Goal: Task Accomplishment & Management: Complete application form

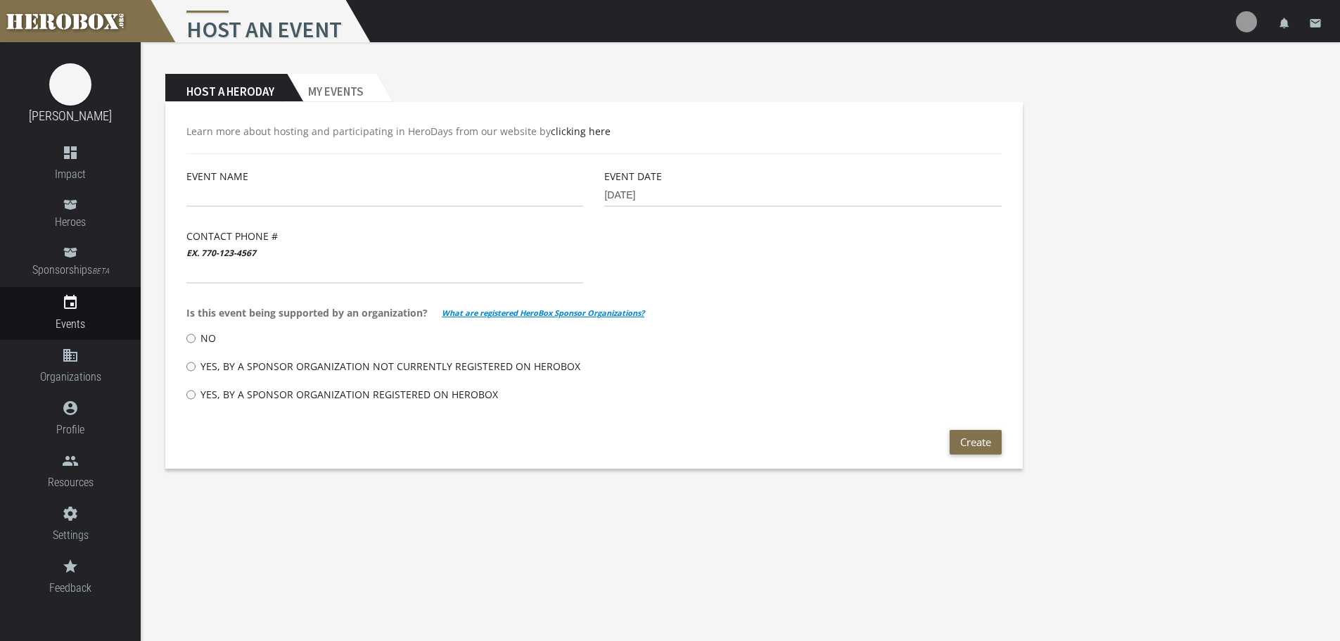
click at [239, 227] on div "Event Name" at bounding box center [385, 198] width 418 height 60
click at [234, 236] on label "Contact Phone # ex. 770-123-4567" at bounding box center [231, 244] width 91 height 33
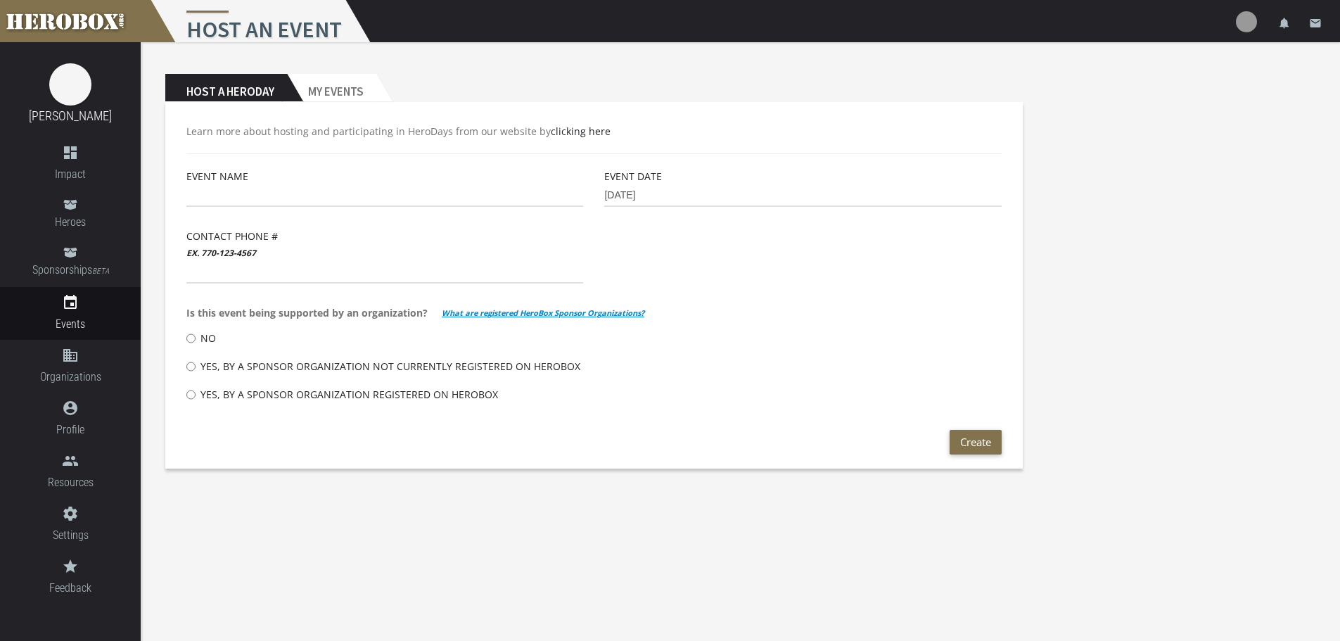
click at [341, 129] on p "Learn more about hosting and participating in HeroDays from our website by clic…" at bounding box center [593, 131] width 815 height 16
click at [265, 314] on span "Is this event being supported by an organization?" at bounding box center [306, 313] width 241 height 16
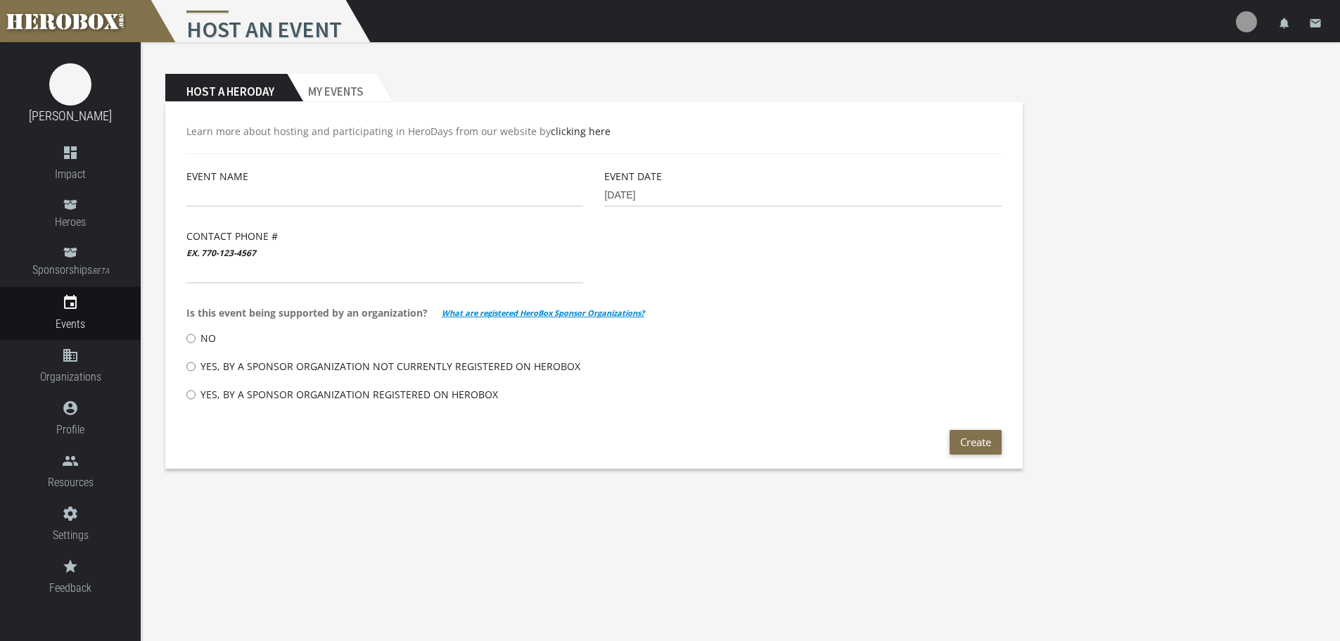
click at [265, 314] on span "Is this event being supported by an organization?" at bounding box center [306, 313] width 241 height 16
click at [582, 513] on body "menu Host an Event settings Settings lock Logout notifications email [PERSON_NA…" at bounding box center [670, 320] width 1340 height 641
click at [714, 274] on div "Event Name Event Date 10-10-2025 Contact Phone # ex. 770-123-4567 Is this event…" at bounding box center [594, 299] width 837 height 262
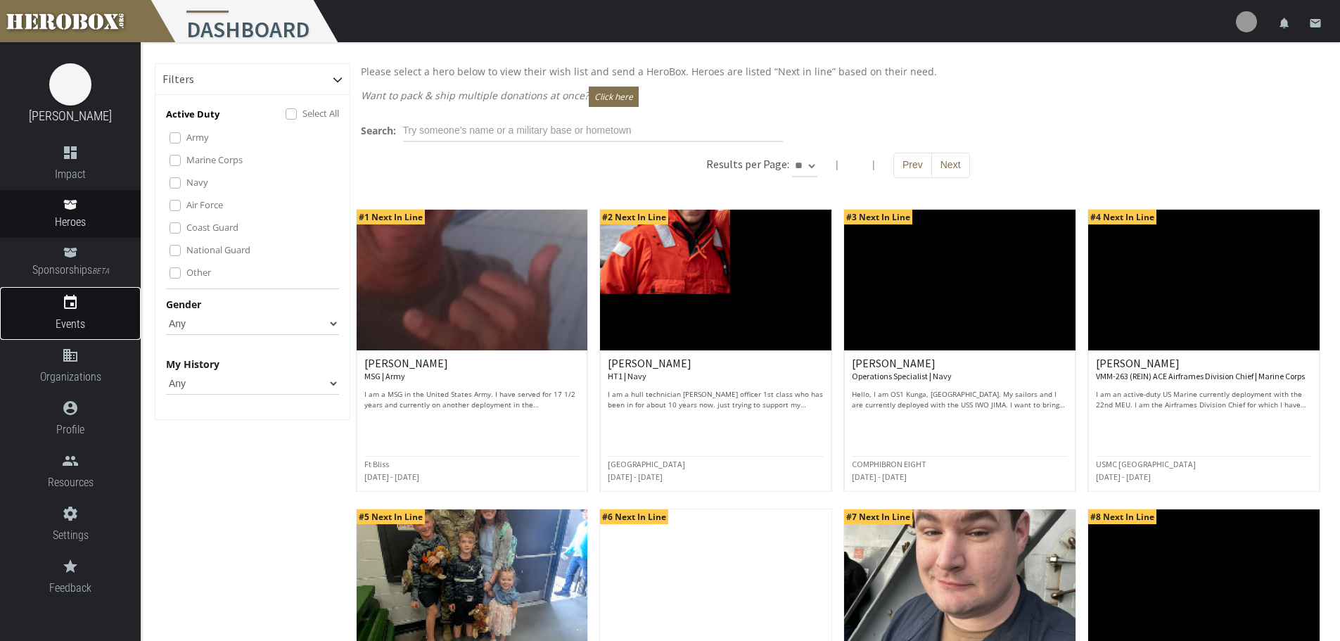
click at [77, 307] on icon "event" at bounding box center [70, 302] width 141 height 17
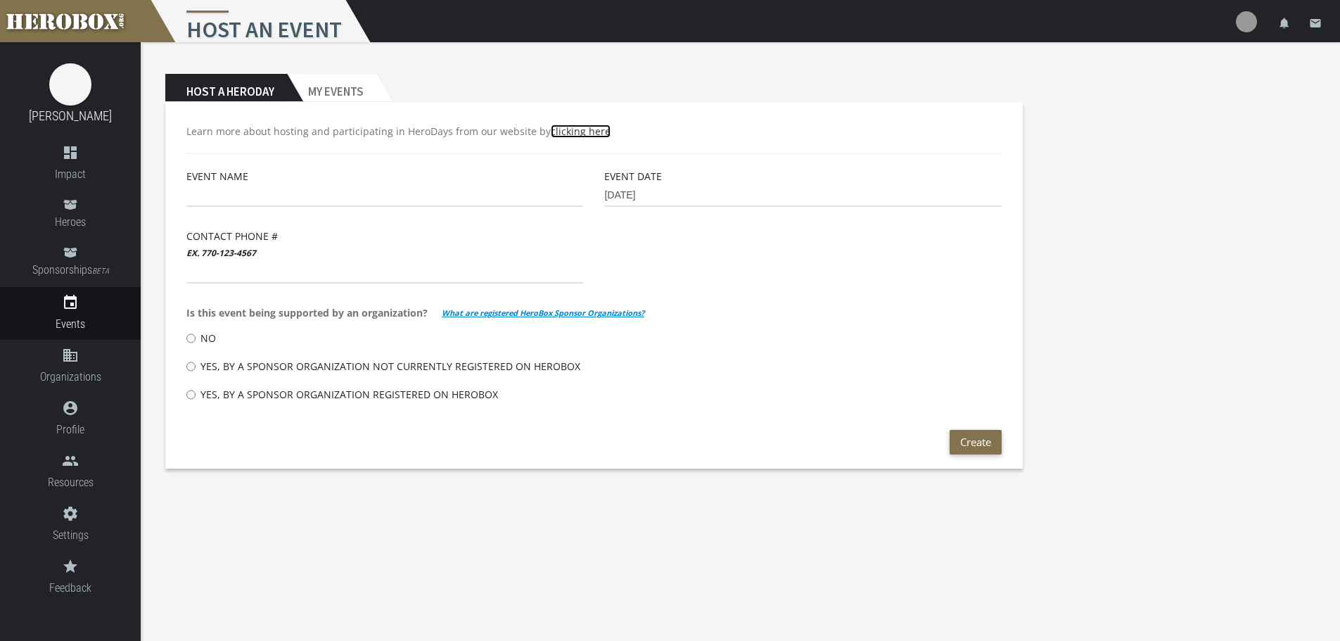
click at [571, 132] on link "clicking here" at bounding box center [581, 131] width 60 height 13
click at [314, 28] on h1 "Host an Event" at bounding box center [261, 21] width 226 height 42
click at [318, 27] on h1 "Host an Event" at bounding box center [261, 21] width 226 height 42
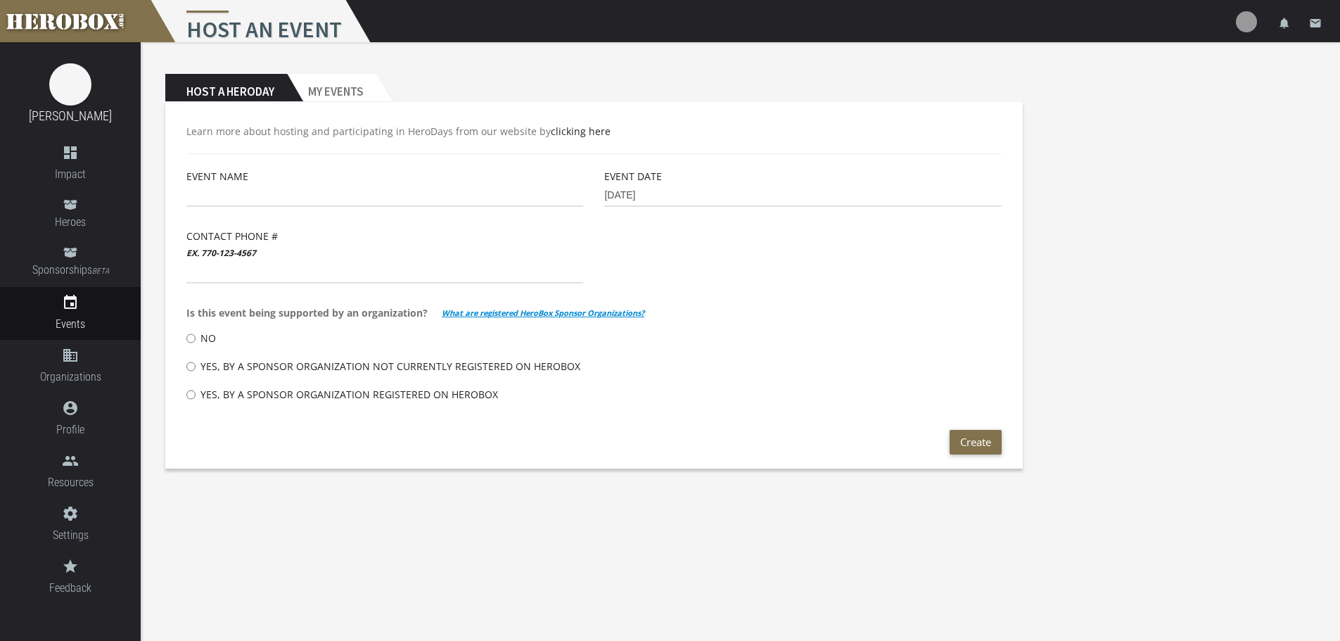
click at [319, 27] on h1 "Host an Event" at bounding box center [261, 21] width 226 height 42
click at [398, 313] on span "Is this event being supported by an organization?" at bounding box center [306, 313] width 241 height 16
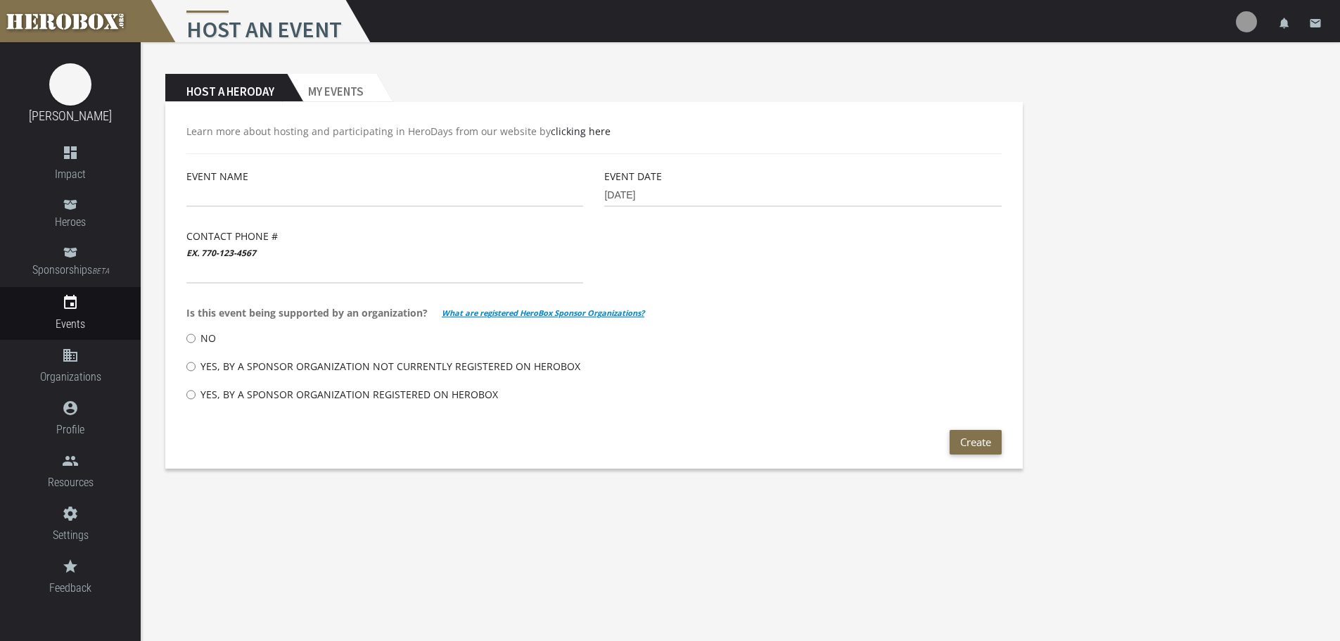
click at [398, 313] on span "Is this event being supported by an organization?" at bounding box center [306, 313] width 241 height 16
click at [460, 134] on p "Learn more about hosting and participating in HeroDays from our website by clic…" at bounding box center [593, 131] width 815 height 16
click at [460, 127] on p "Learn more about hosting and participating in HeroDays from our website by clic…" at bounding box center [593, 131] width 815 height 16
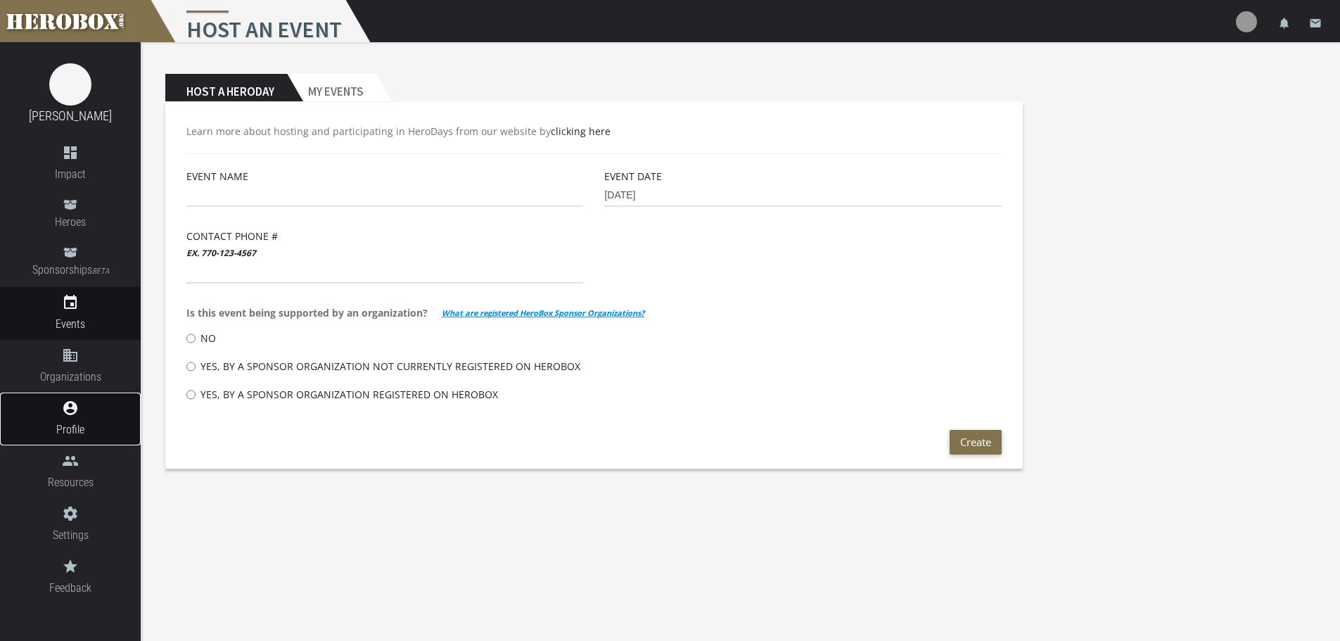
click at [82, 412] on icon "account_circle" at bounding box center [70, 408] width 141 height 17
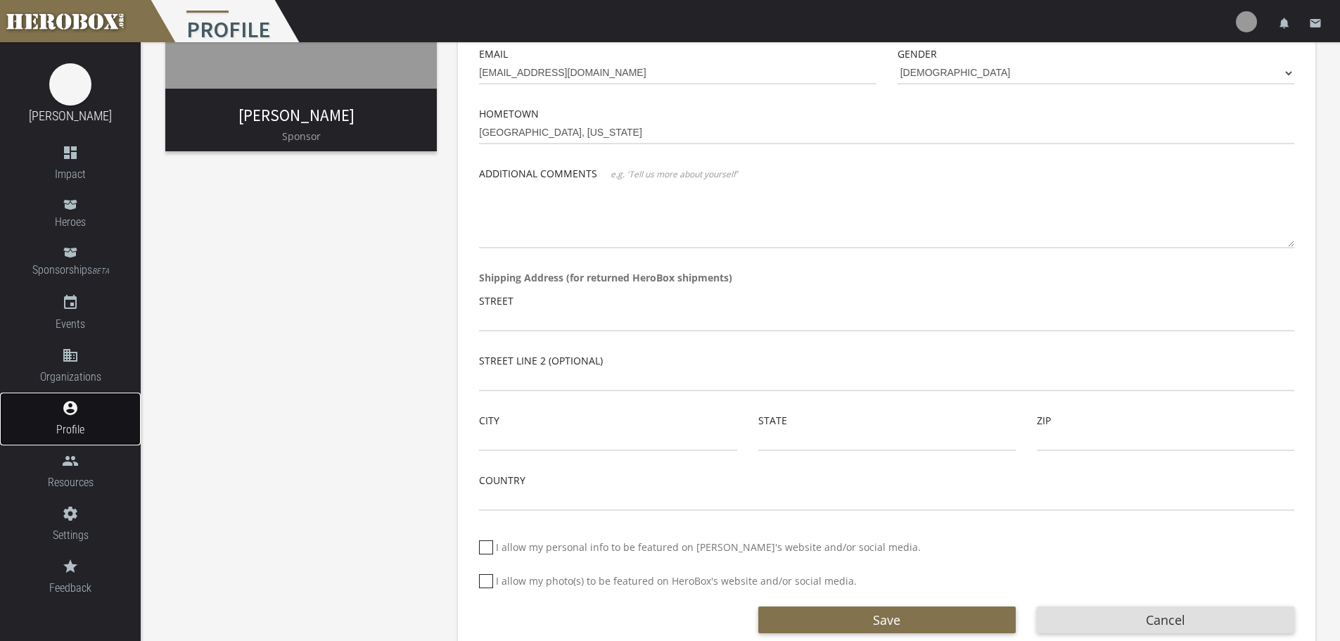
scroll to position [289, 0]
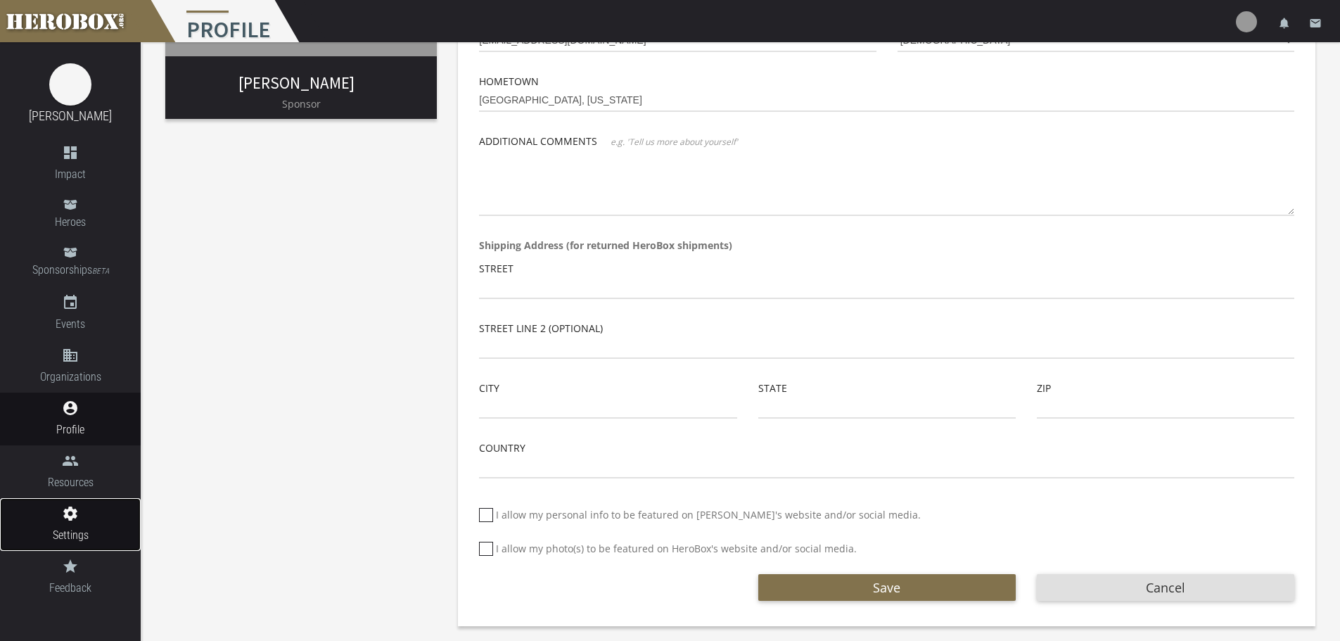
click at [86, 513] on icon "settings" at bounding box center [70, 513] width 141 height 17
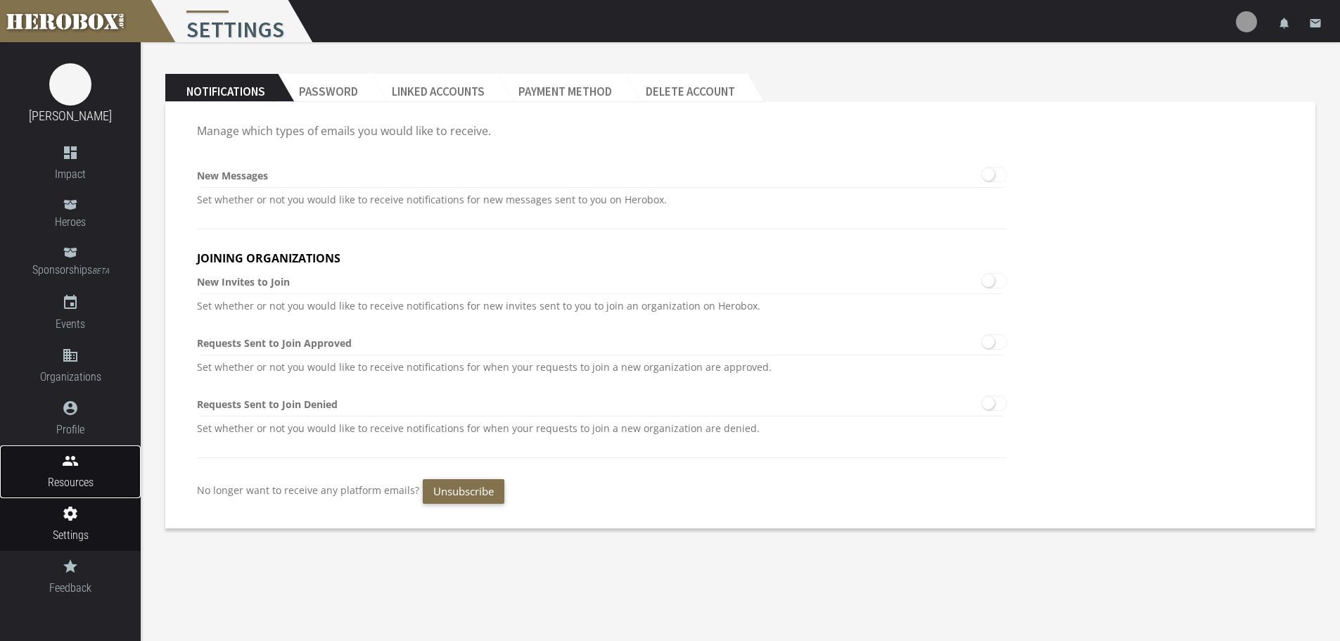
click at [68, 462] on icon "people" at bounding box center [70, 460] width 141 height 17
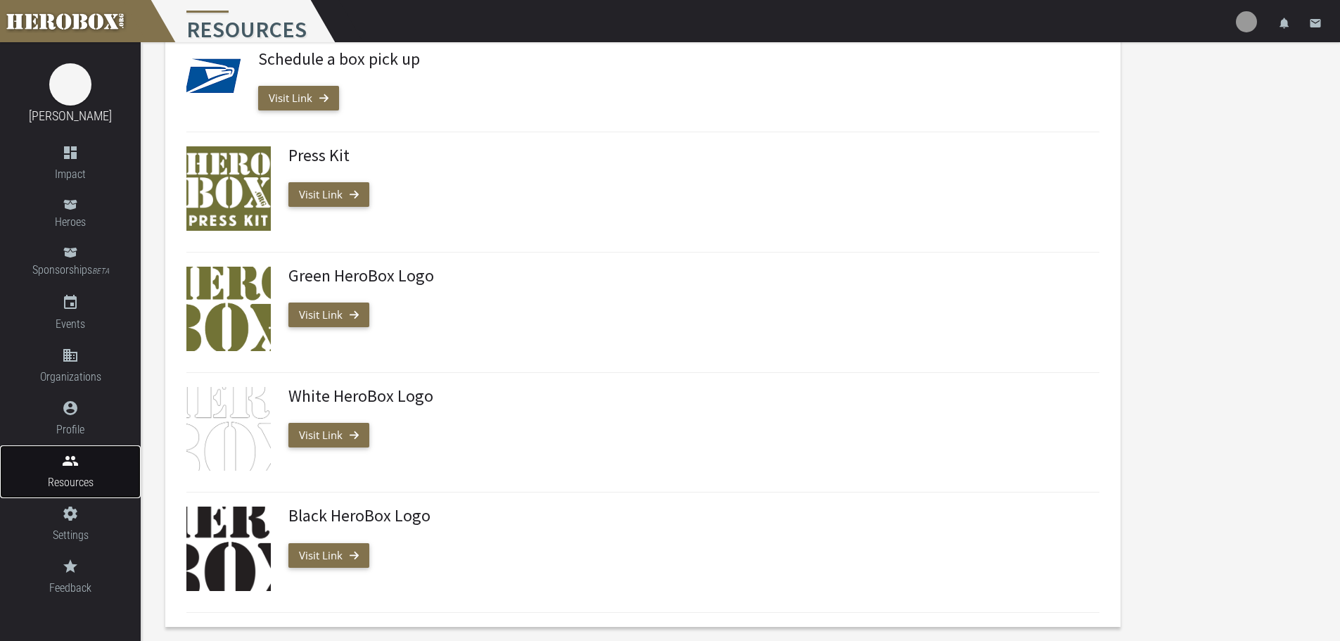
scroll to position [571, 0]
click at [76, 348] on icon "domain" at bounding box center [70, 355] width 141 height 17
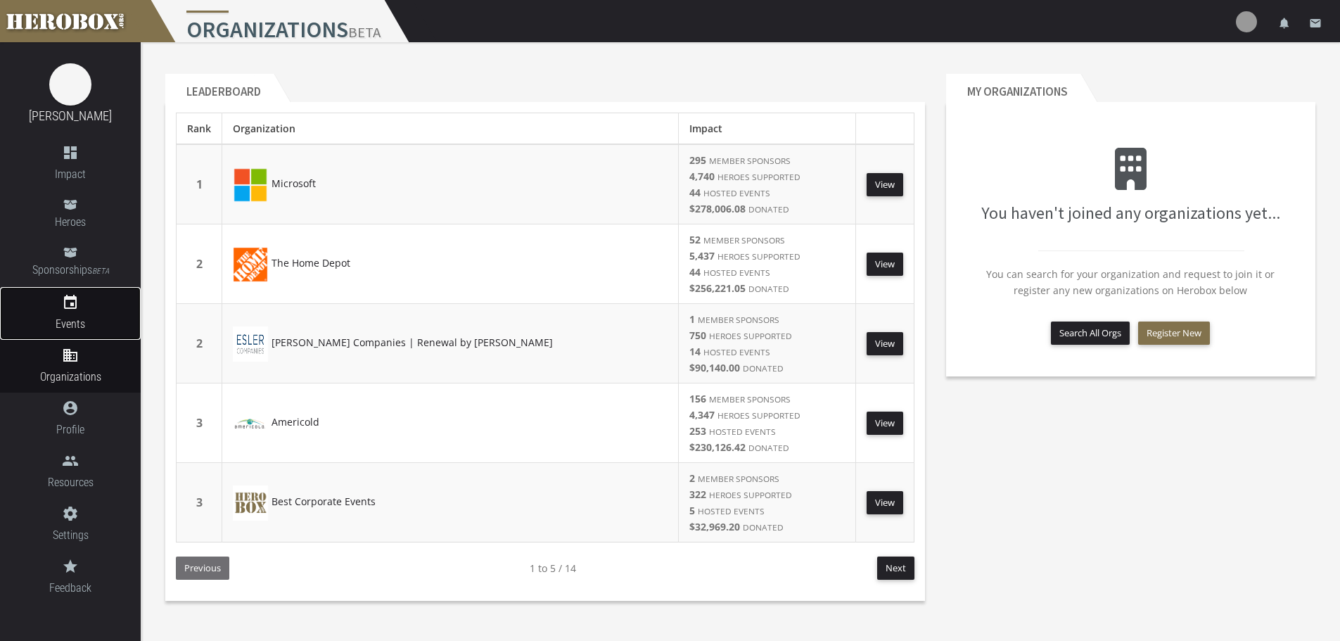
click at [84, 314] on link "event Events" at bounding box center [70, 313] width 141 height 53
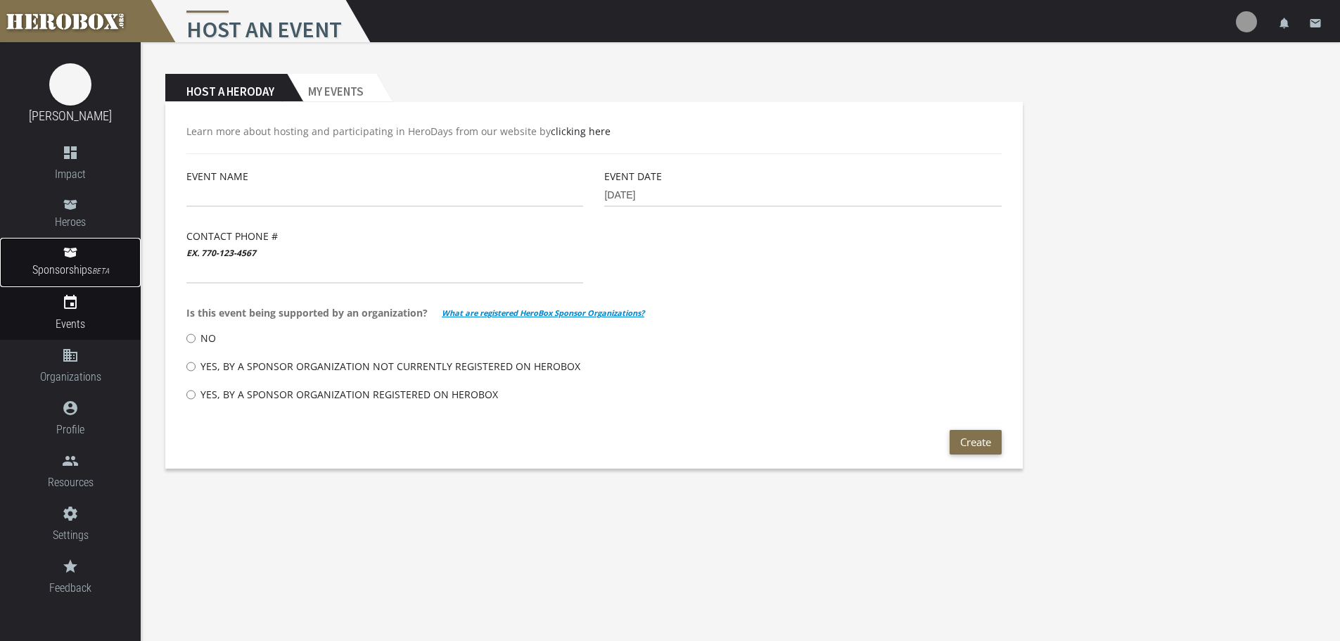
click at [81, 260] on link "Sponsorships BETA" at bounding box center [70, 262] width 141 height 49
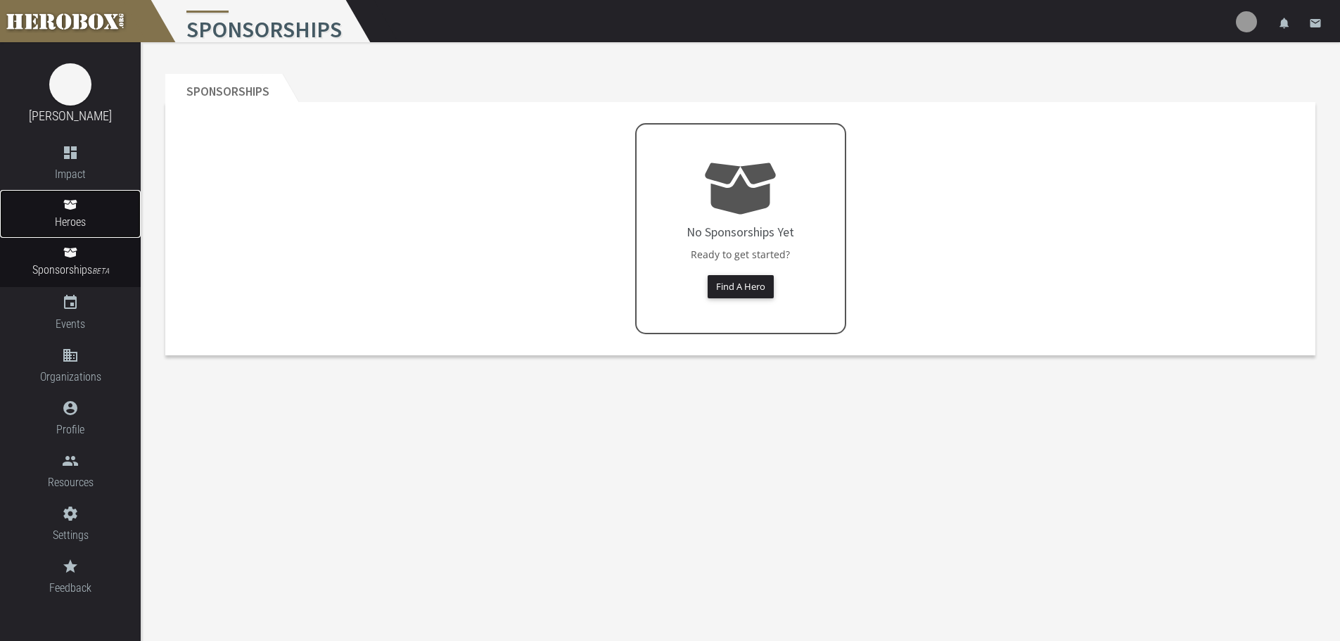
click at [77, 224] on span "Heroes" at bounding box center [70, 222] width 141 height 18
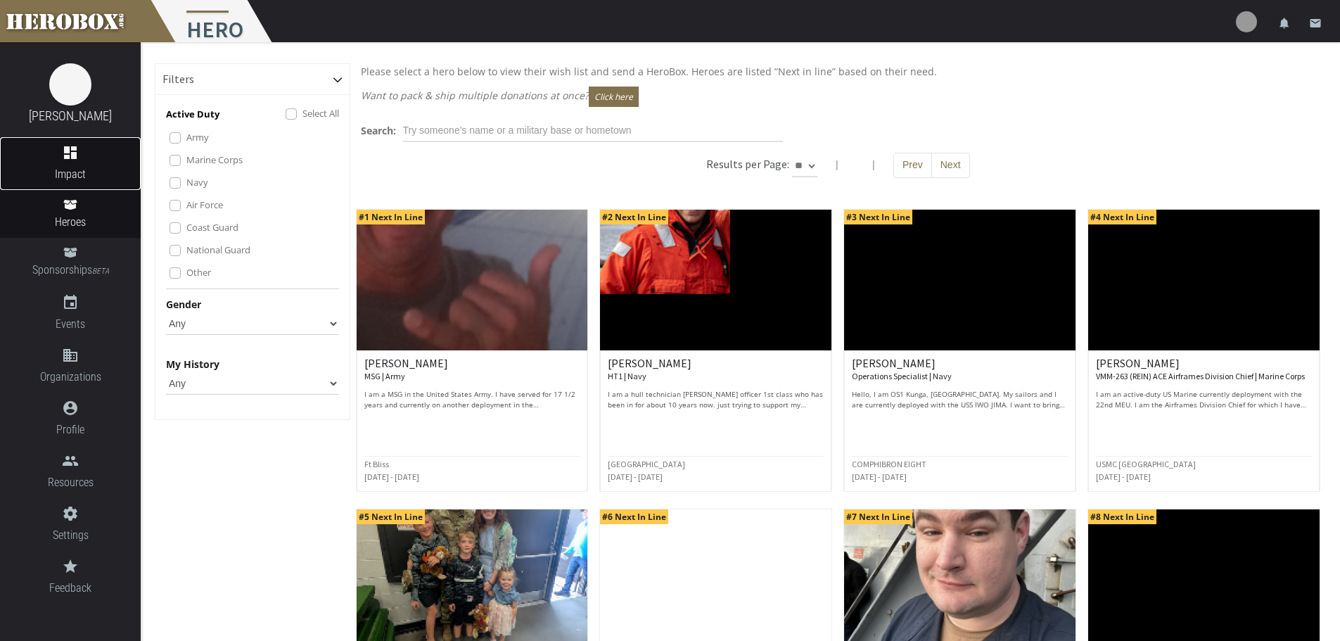
click at [76, 169] on span "Impact" at bounding box center [70, 174] width 141 height 18
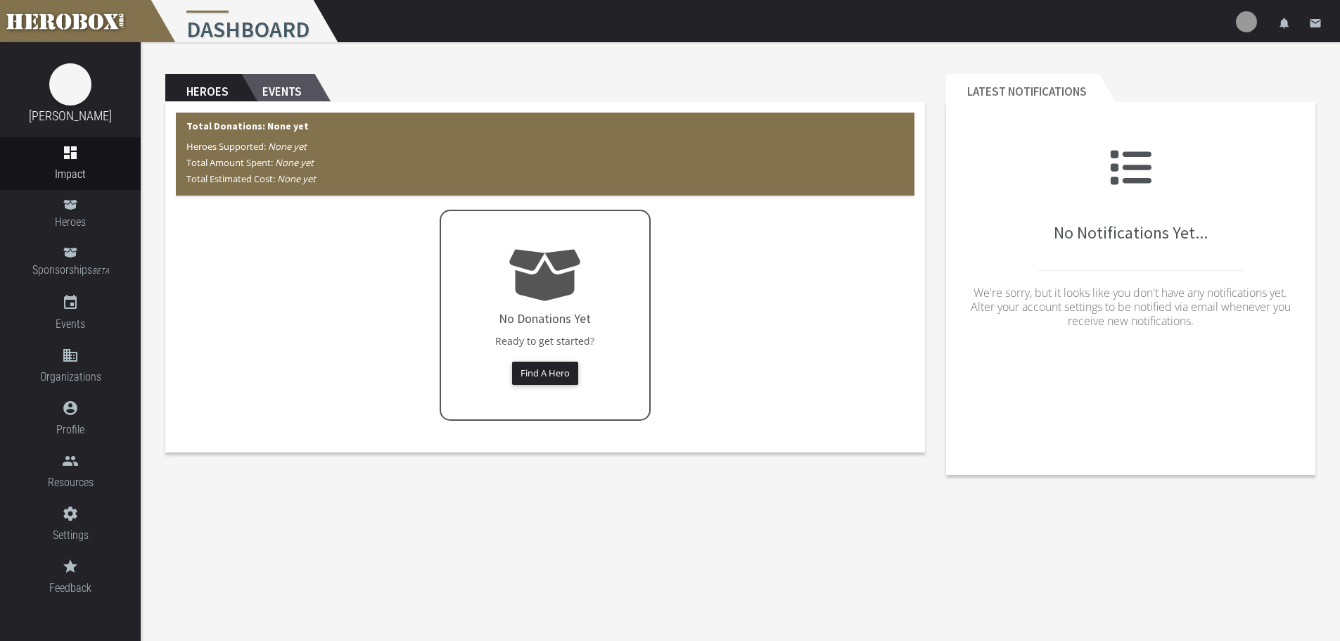
click at [294, 87] on h2 "Events" at bounding box center [277, 88] width 73 height 28
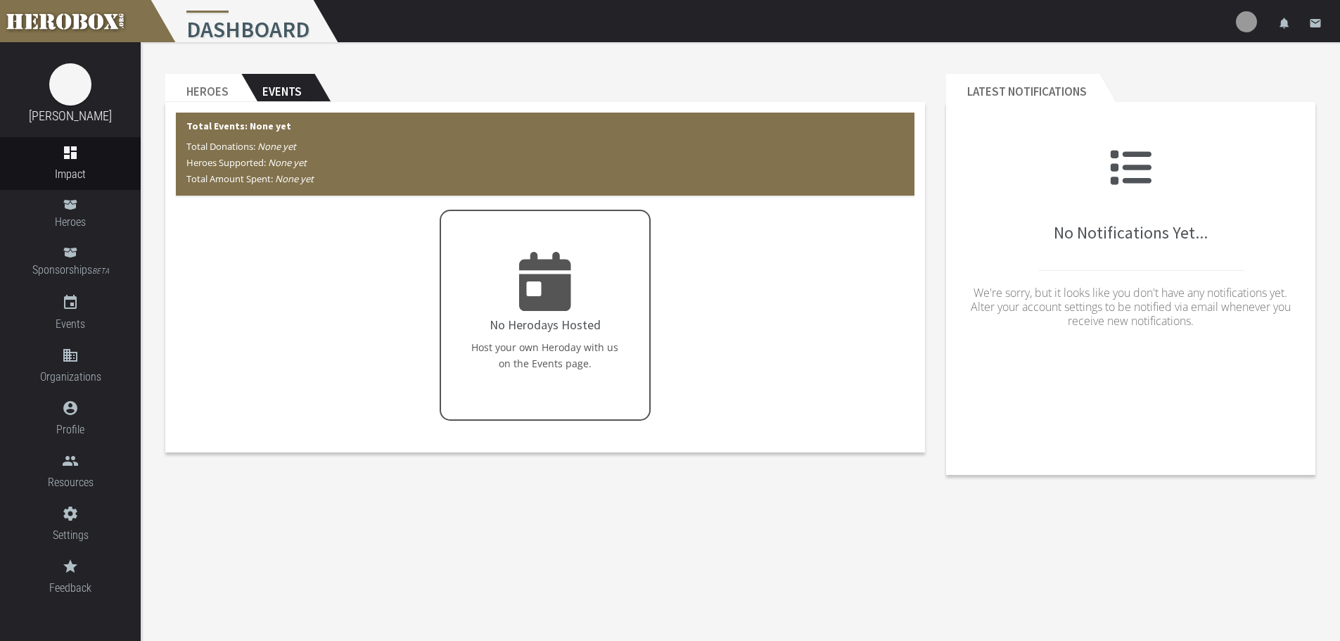
click at [271, 148] on icon "None yet" at bounding box center [276, 146] width 39 height 13
click at [286, 160] on icon "None yet" at bounding box center [287, 162] width 39 height 13
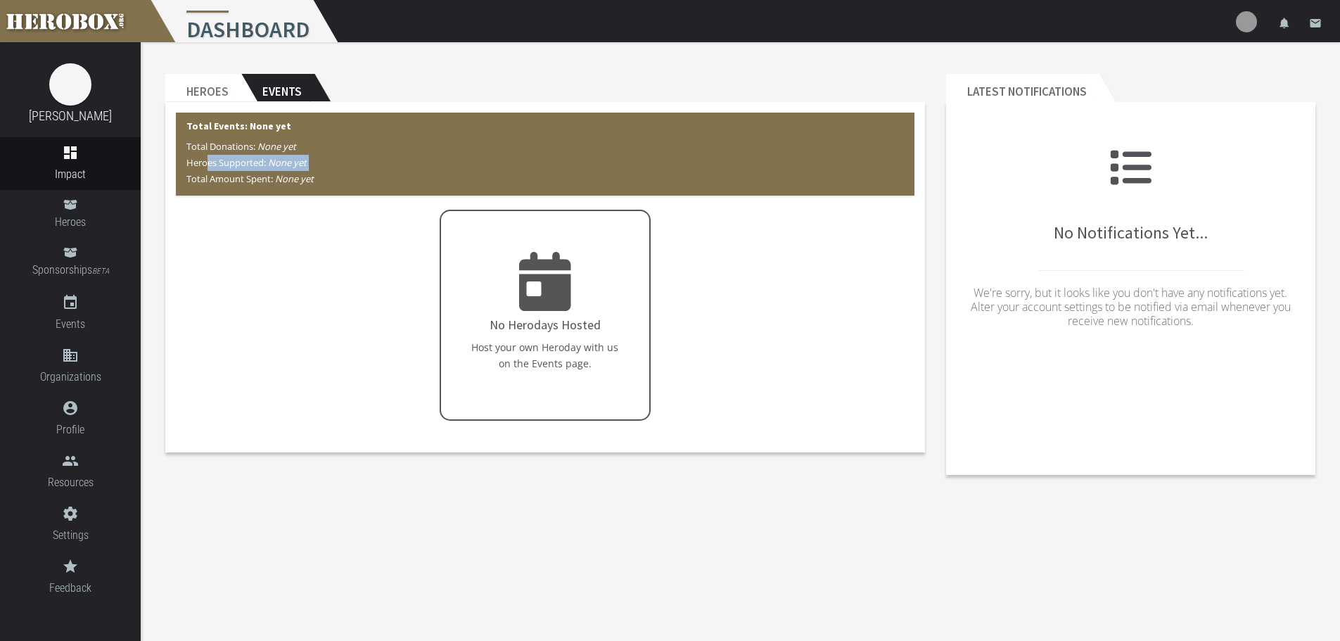
click at [286, 160] on icon "None yet" at bounding box center [287, 162] width 39 height 13
click at [289, 176] on icon "None yet" at bounding box center [294, 178] width 39 height 13
click at [303, 177] on icon "None yet" at bounding box center [294, 178] width 39 height 13
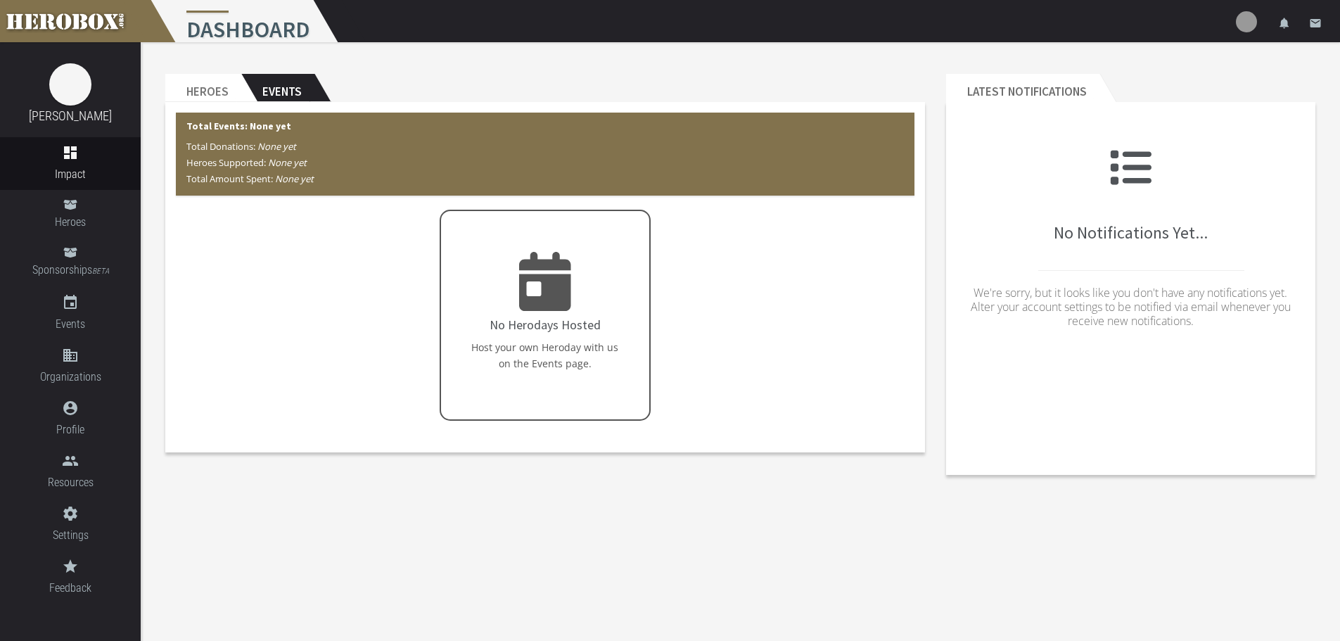
click at [1240, 25] on img at bounding box center [1246, 21] width 21 height 21
click at [1214, 58] on link "settings Settings" at bounding box center [1204, 61] width 127 height 30
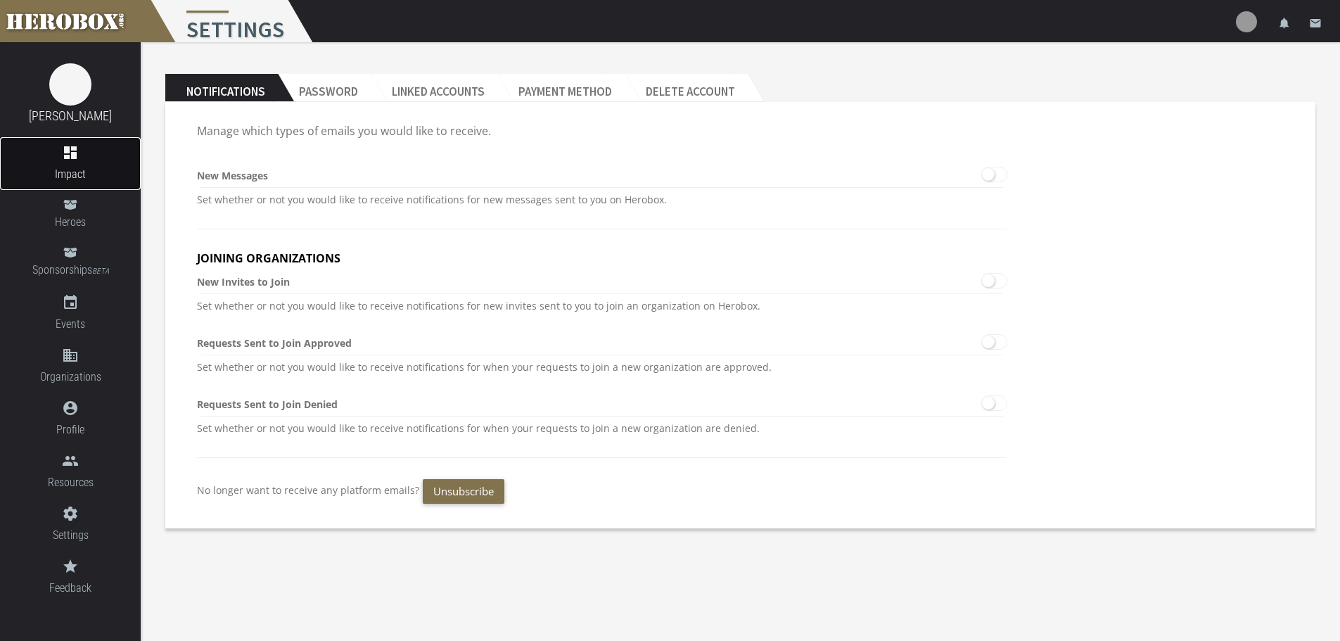
click at [75, 162] on link "dashboard Impact" at bounding box center [70, 163] width 141 height 53
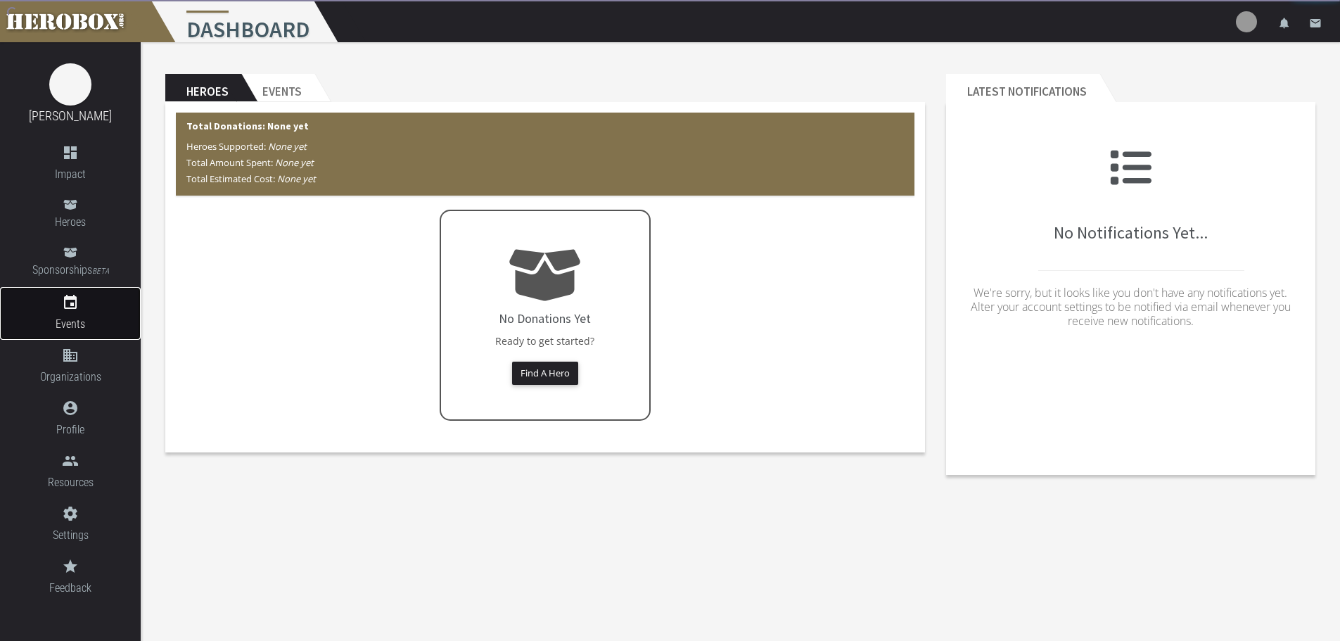
click at [65, 293] on link "event Events" at bounding box center [70, 313] width 141 height 53
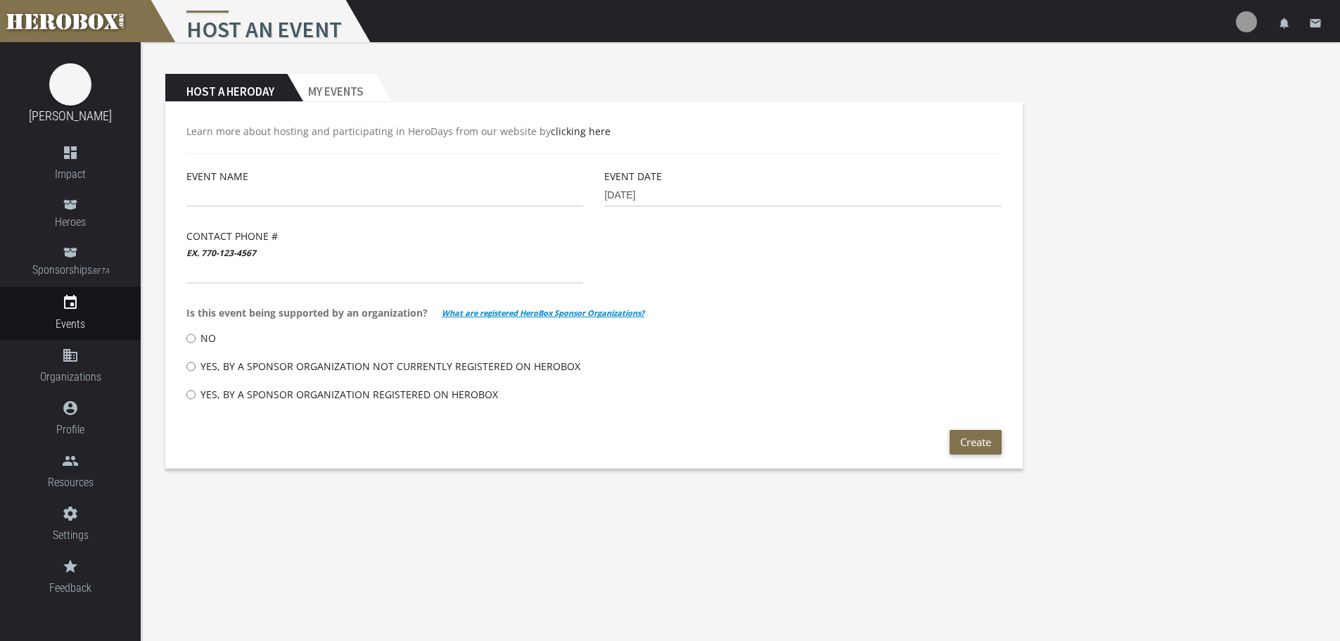
click at [516, 312] on b "What are registered HeroBox Sponsor Organizations?" at bounding box center [543, 313] width 203 height 16
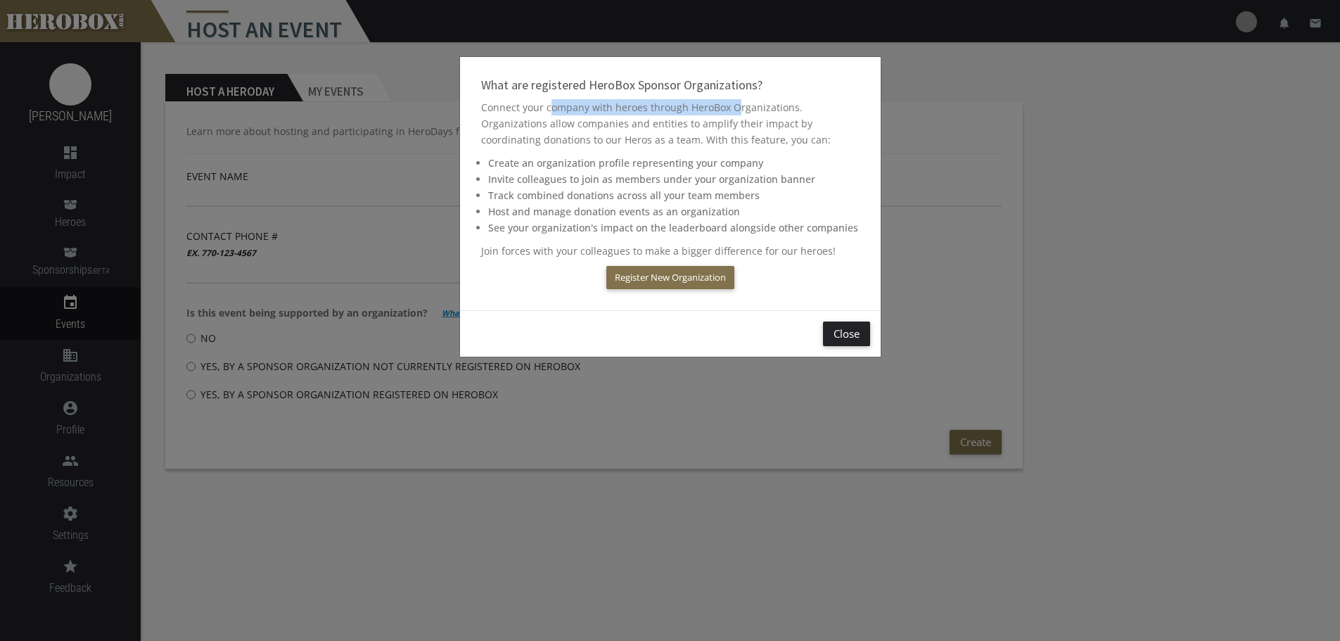
drag, startPoint x: 512, startPoint y: 103, endPoint x: 687, endPoint y: 109, distance: 175.3
click at [687, 109] on p "Connect your company with heroes through HeroBox Organizations. Organizations a…" at bounding box center [670, 123] width 379 height 49
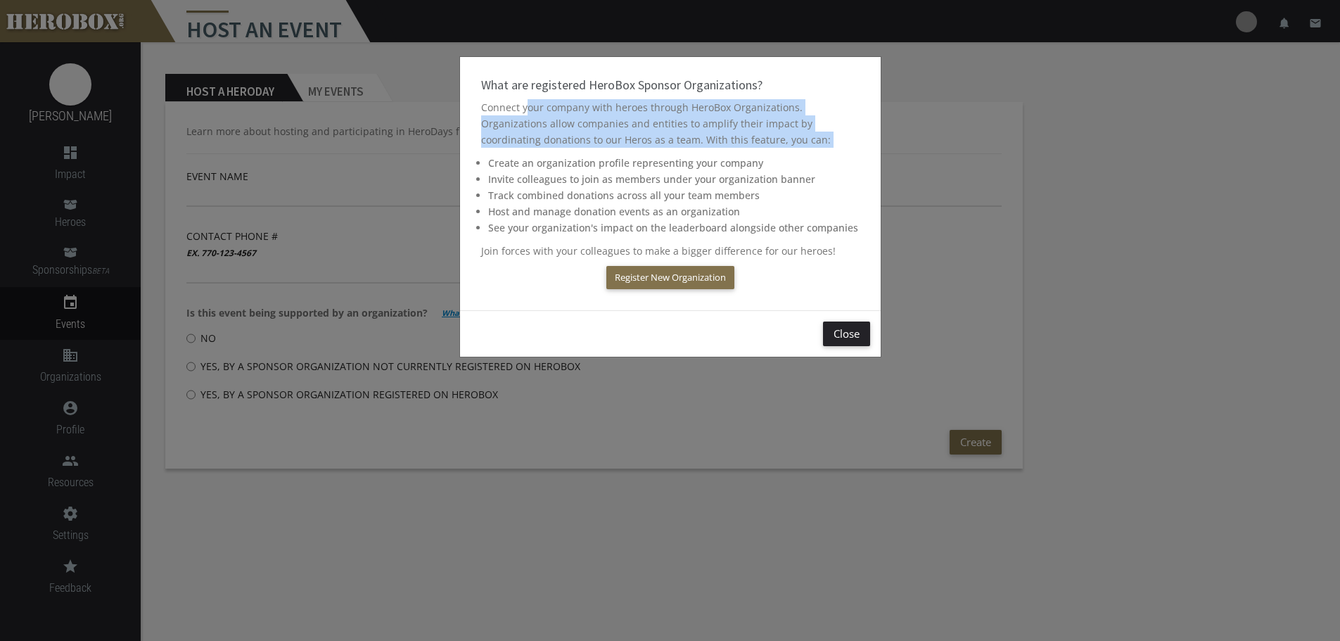
click at [687, 109] on p "Connect your company with heroes through HeroBox Organizations. Organizations a…" at bounding box center [670, 123] width 379 height 49
click at [644, 110] on p "Connect your company with heroes through HeroBox Organizations. Organizations a…" at bounding box center [670, 123] width 379 height 49
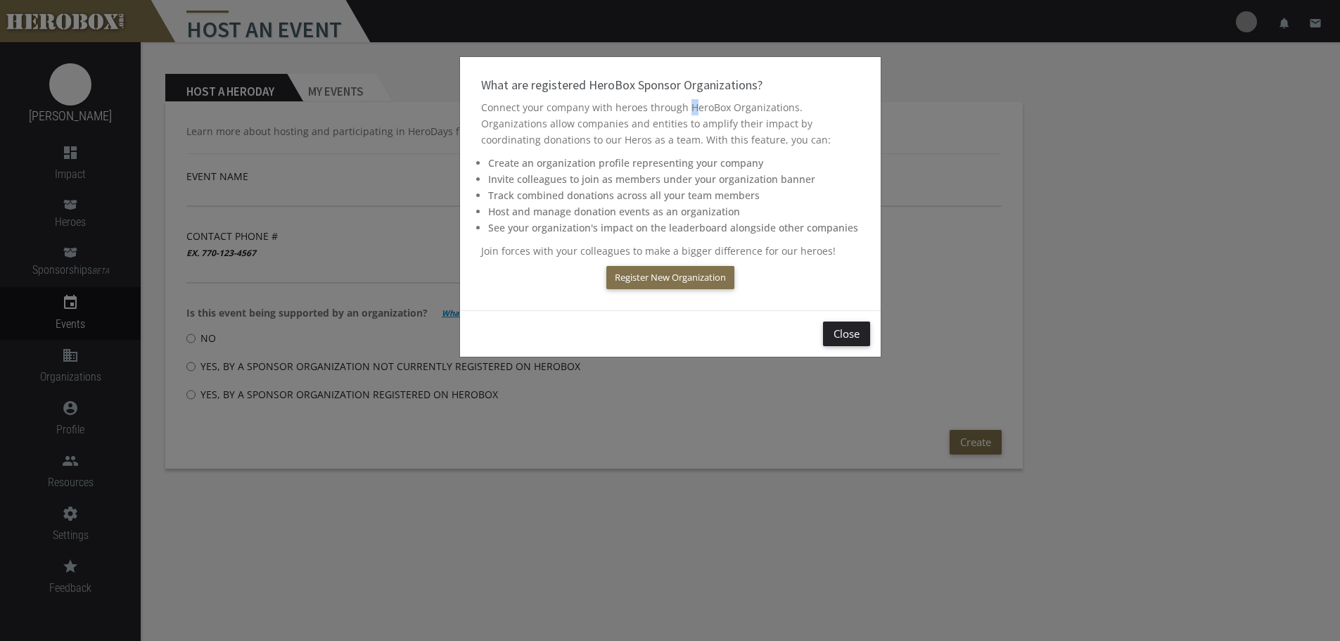
click at [644, 110] on p "Connect your company with heroes through HeroBox Organizations. Organizations a…" at bounding box center [670, 123] width 379 height 49
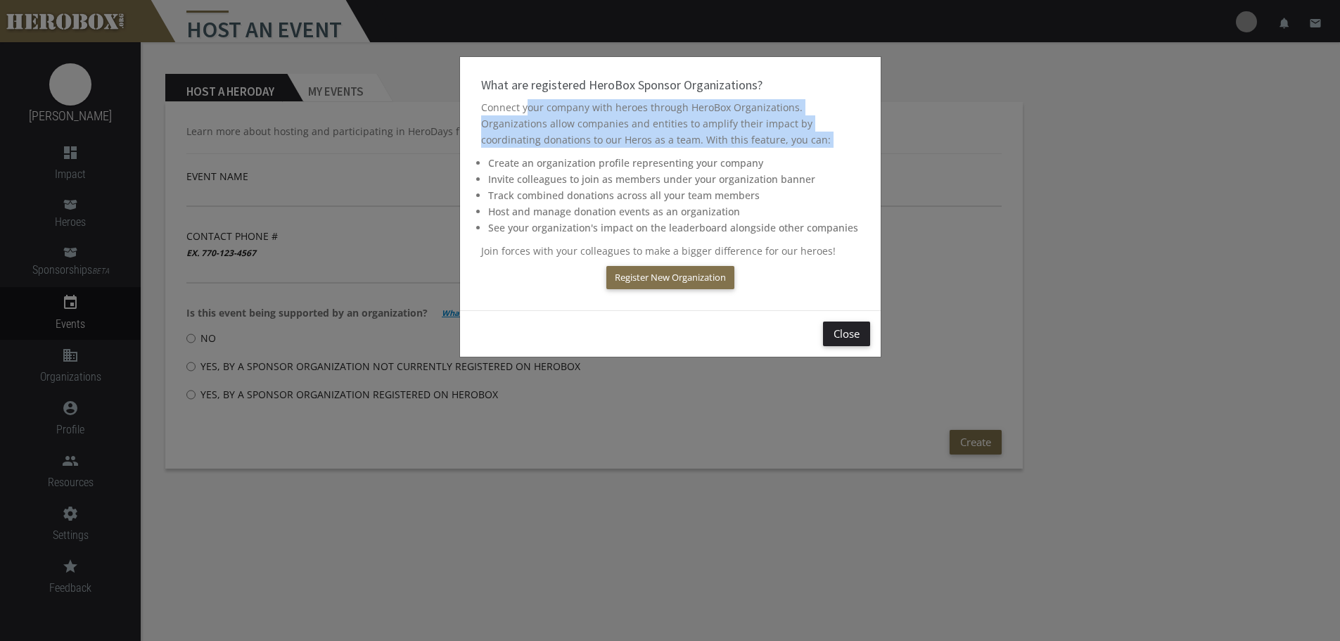
click at [644, 110] on p "Connect your company with heroes through HeroBox Organizations. Organizations a…" at bounding box center [670, 123] width 379 height 49
click at [546, 122] on p "Connect your company with heroes through HeroBox Organizations. Organizations a…" at bounding box center [670, 123] width 379 height 49
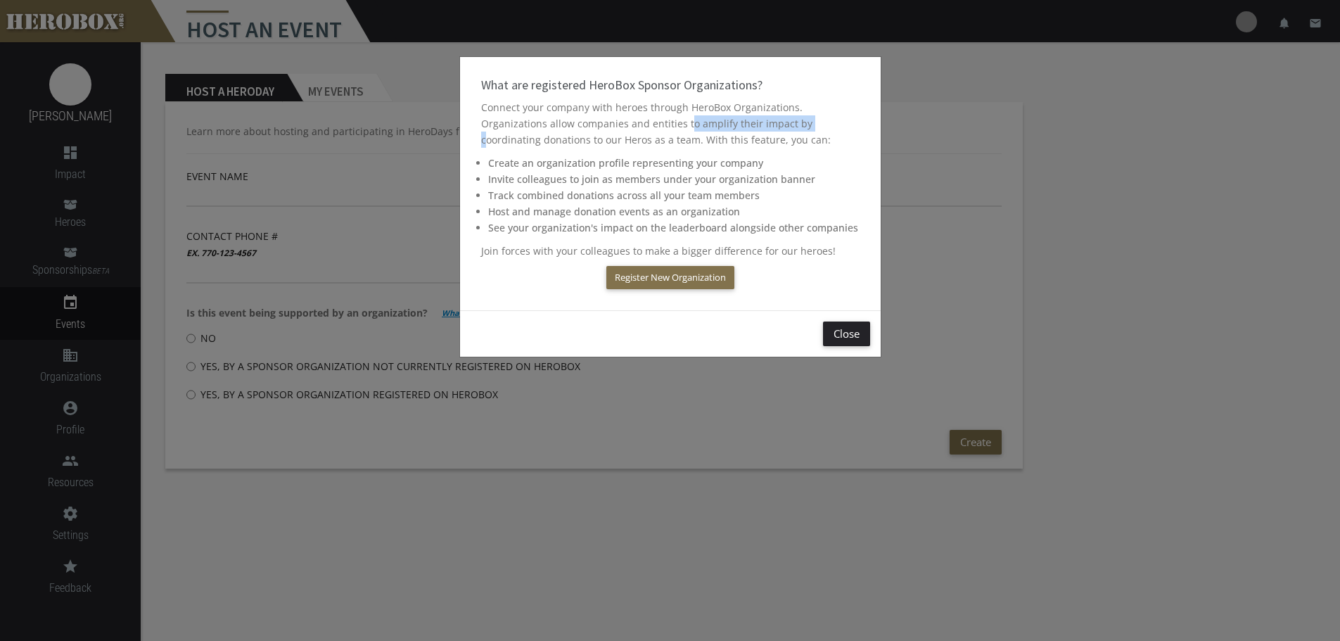
drag, startPoint x: 650, startPoint y: 125, endPoint x: 766, endPoint y: 125, distance: 116.1
click at [766, 125] on p "Connect your company with heroes through HeroBox Organizations. Organizations a…" at bounding box center [670, 123] width 379 height 49
drag, startPoint x: 533, startPoint y: 134, endPoint x: 583, endPoint y: 139, distance: 49.4
click at [583, 139] on p "Connect your company with heroes through HeroBox Organizations. Organizations a…" at bounding box center [670, 123] width 379 height 49
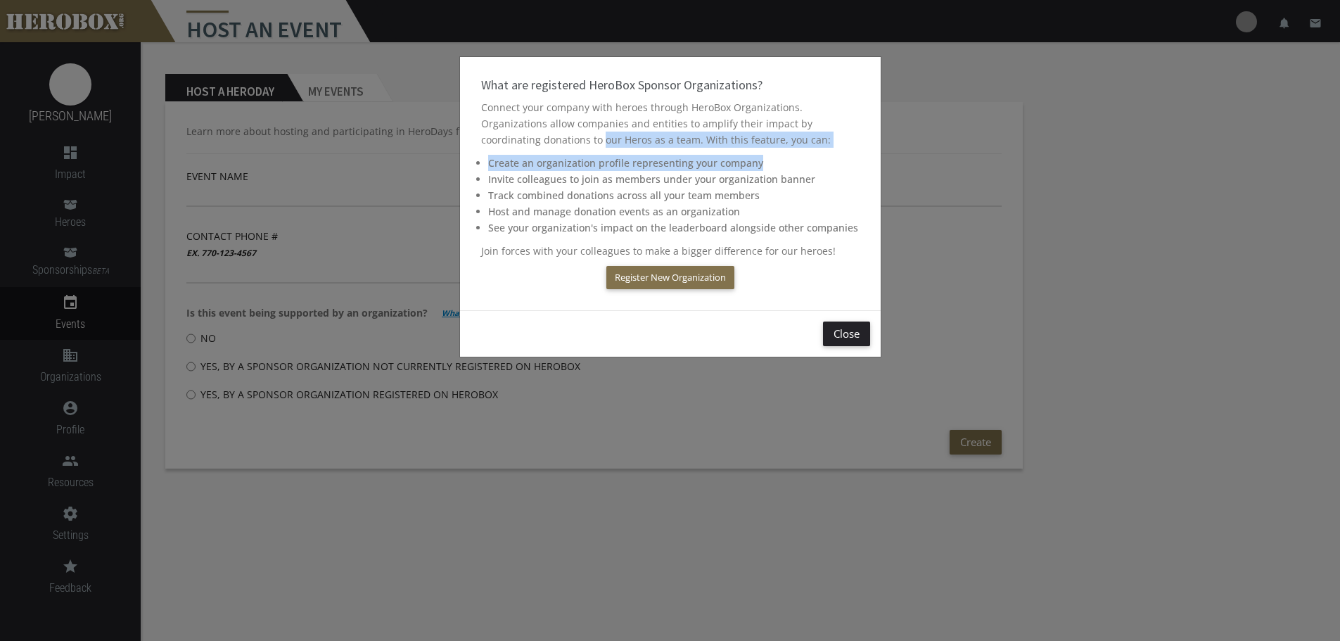
drag, startPoint x: 595, startPoint y: 139, endPoint x: 781, endPoint y: 151, distance: 186.1
click at [781, 151] on div "What are registered HeroBox Sponsor Organizations? Connect your company with he…" at bounding box center [670, 183] width 421 height 253
click at [613, 150] on div "What are registered HeroBox Sponsor Organizations? Connect your company with he…" at bounding box center [670, 183] width 421 height 253
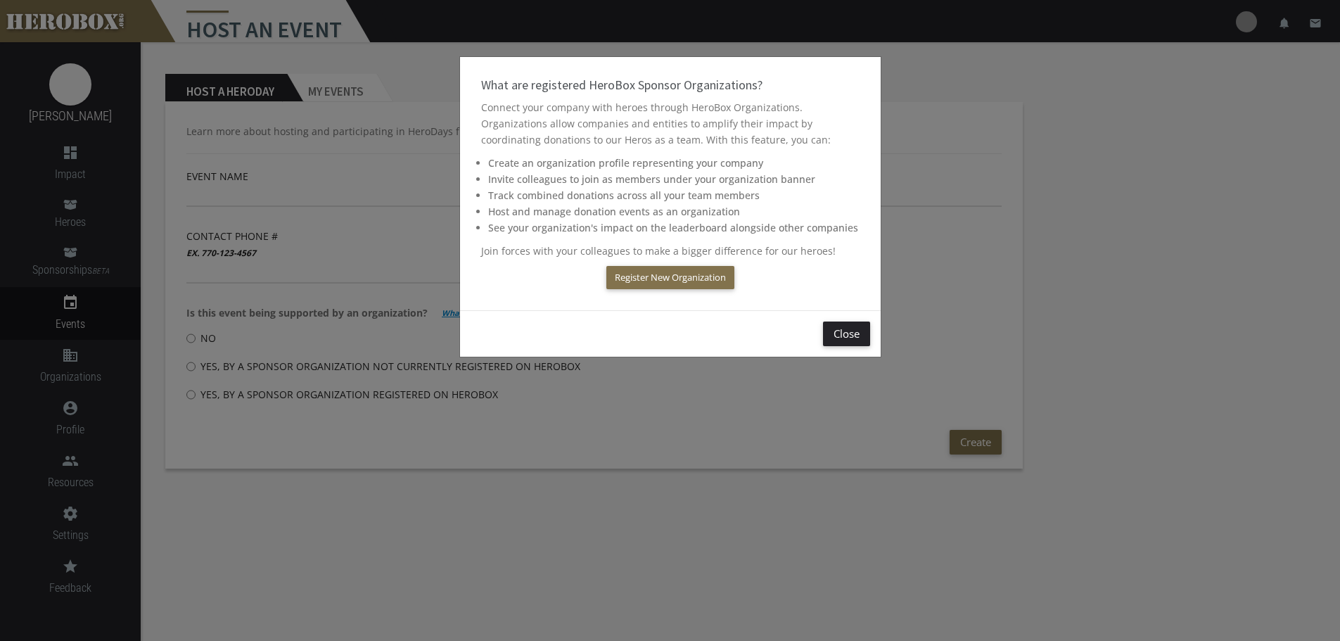
click at [597, 165] on li "Create an organization profile representing your company" at bounding box center [673, 163] width 371 height 16
click at [642, 164] on li "Create an organization profile representing your company" at bounding box center [673, 163] width 371 height 16
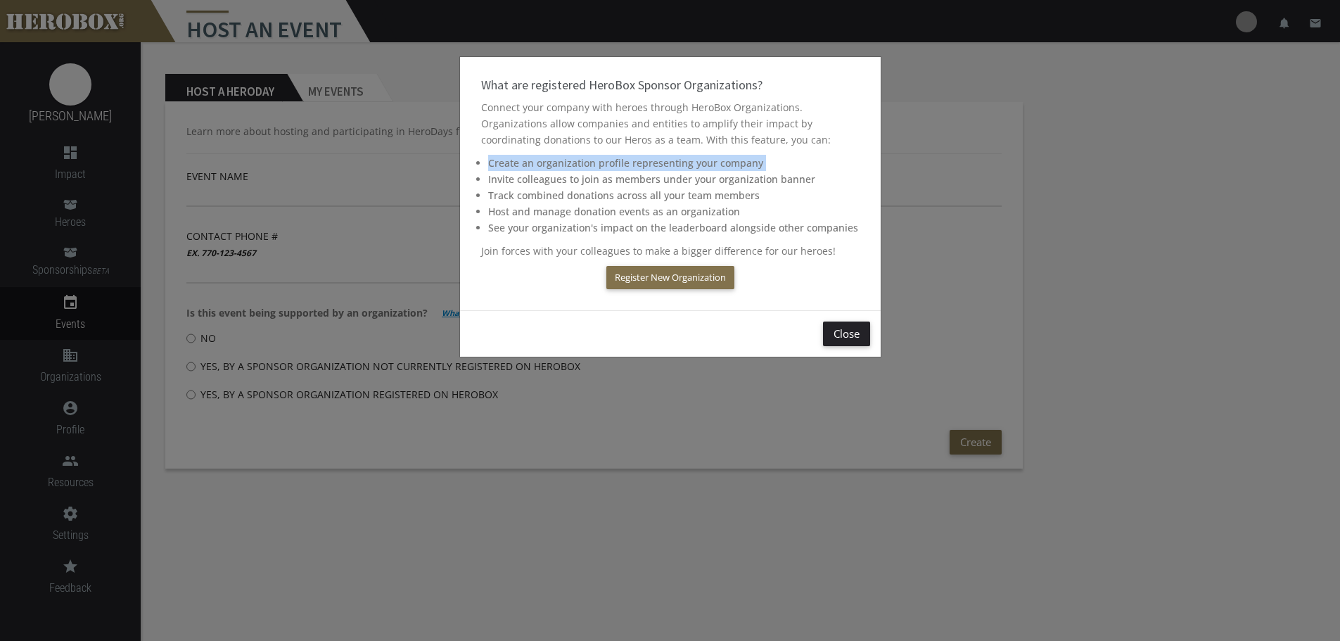
click at [642, 164] on li "Create an organization profile representing your company" at bounding box center [673, 163] width 371 height 16
click at [521, 175] on li "Invite colleagues to join as members under your organization banner" at bounding box center [673, 179] width 371 height 16
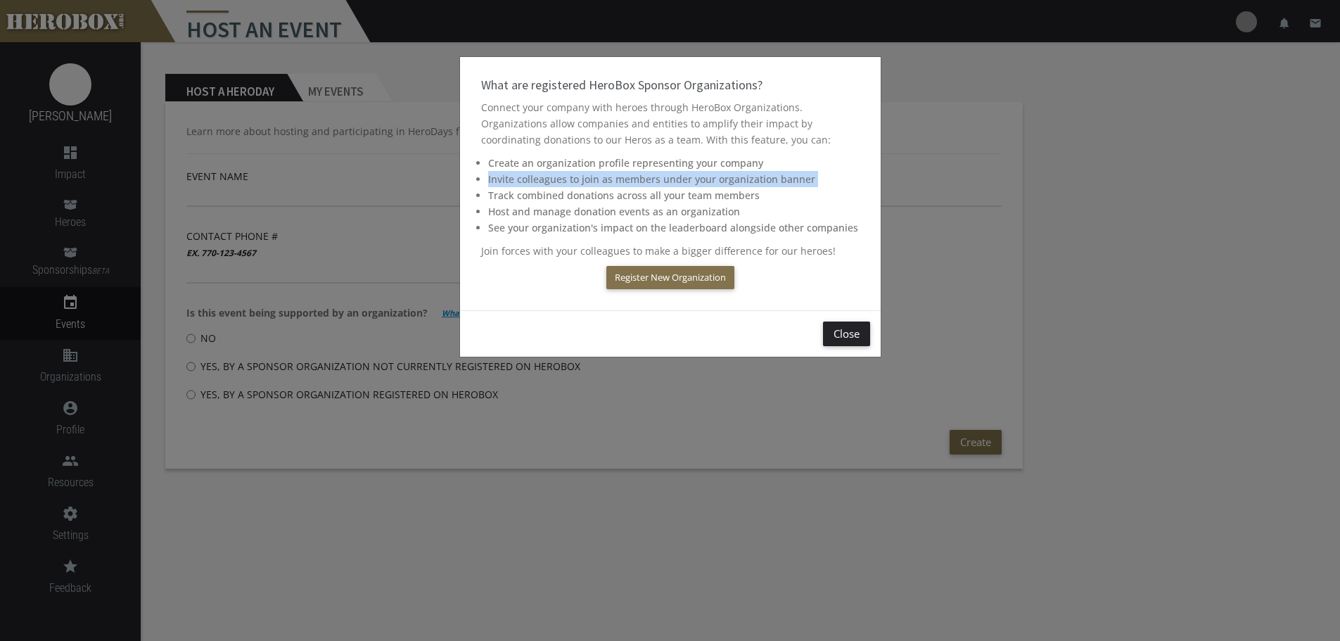
click at [521, 175] on li "Invite colleagues to join as members under your organization banner" at bounding box center [673, 179] width 371 height 16
click at [584, 175] on li "Invite colleagues to join as members under your organization banner" at bounding box center [673, 179] width 371 height 16
click at [624, 177] on li "Invite colleagues to join as members under your organization banner" at bounding box center [673, 179] width 371 height 16
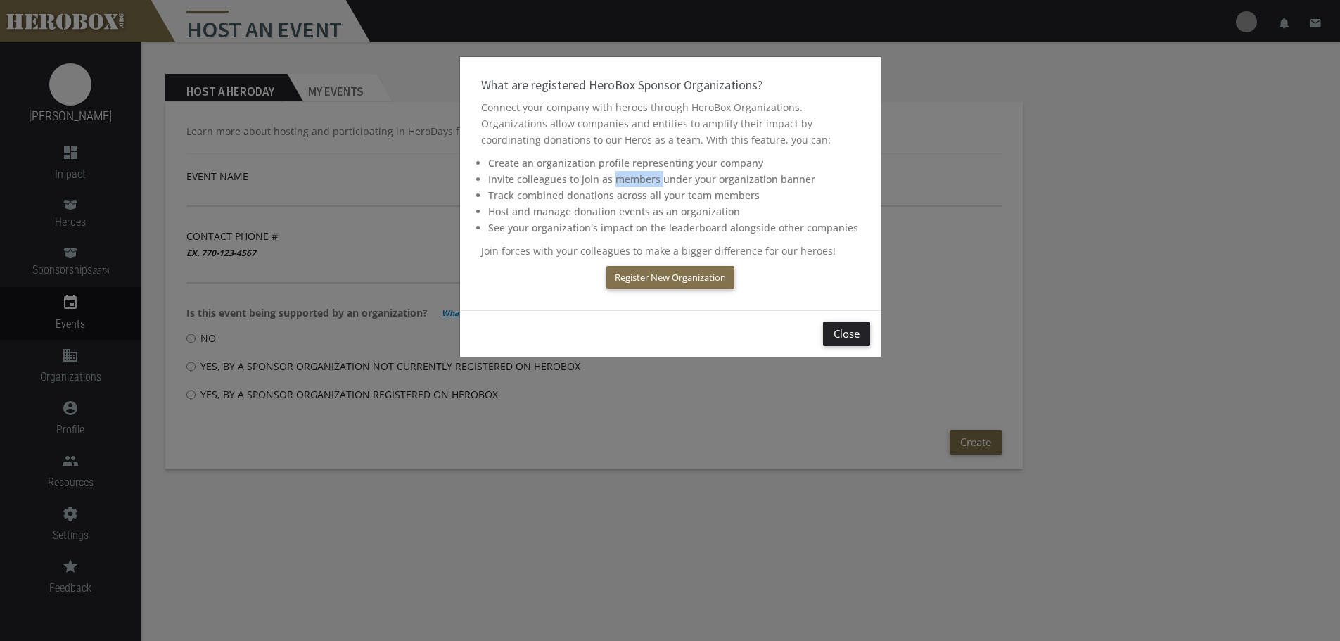
click at [624, 177] on li "Invite colleagues to join as members under your organization banner" at bounding box center [673, 179] width 371 height 16
click at [512, 194] on li "Track combined donations across all your team members" at bounding box center [673, 195] width 371 height 16
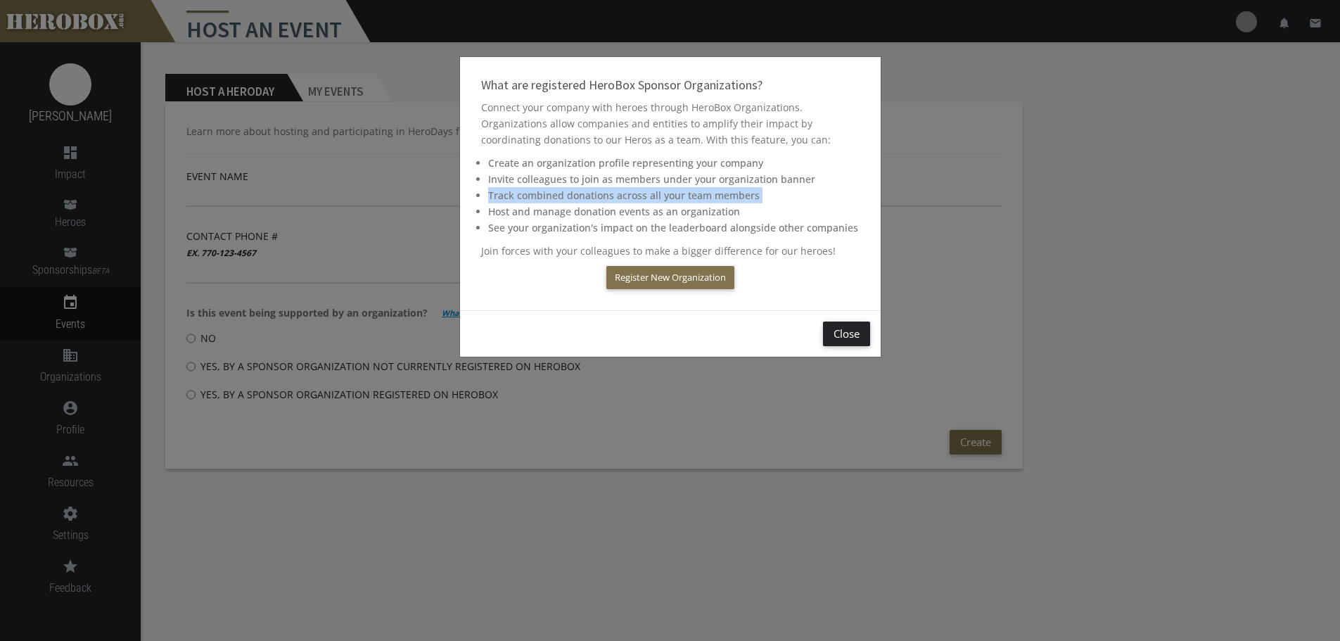
click at [542, 194] on li "Track combined donations across all your team members" at bounding box center [673, 195] width 371 height 16
click at [845, 333] on button "Close" at bounding box center [846, 334] width 47 height 25
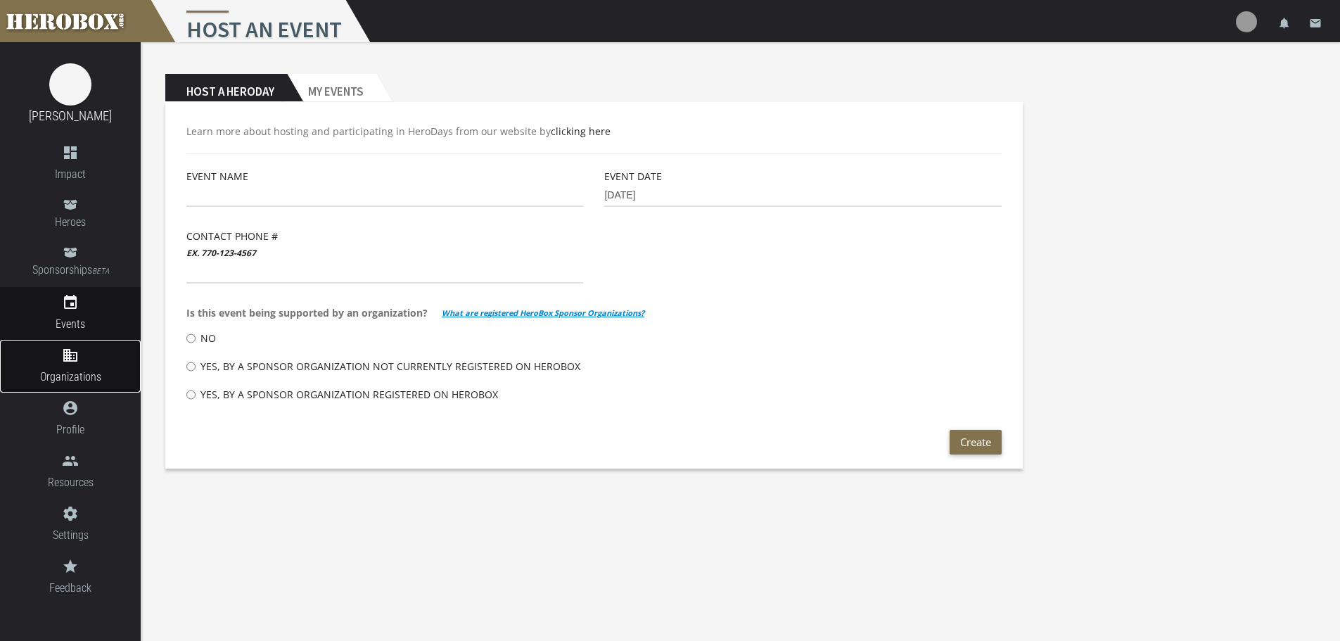
click at [71, 352] on icon "domain" at bounding box center [70, 355] width 141 height 17
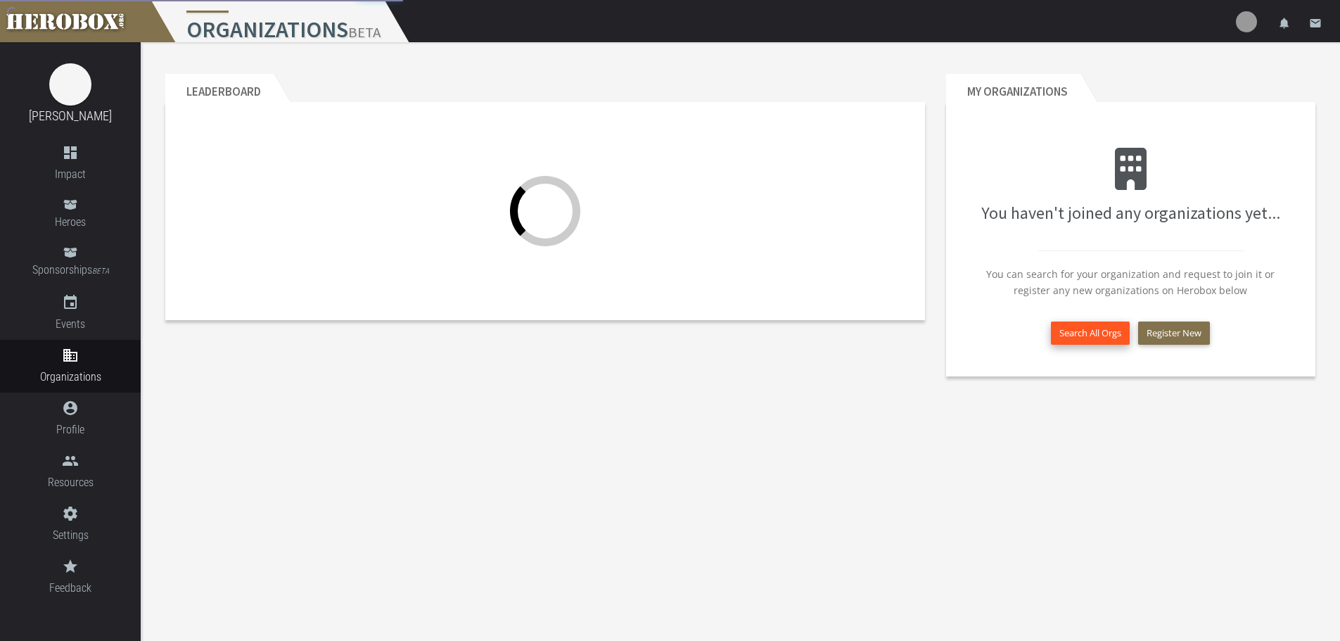
click at [1111, 326] on button "Search All Orgs" at bounding box center [1090, 333] width 79 height 23
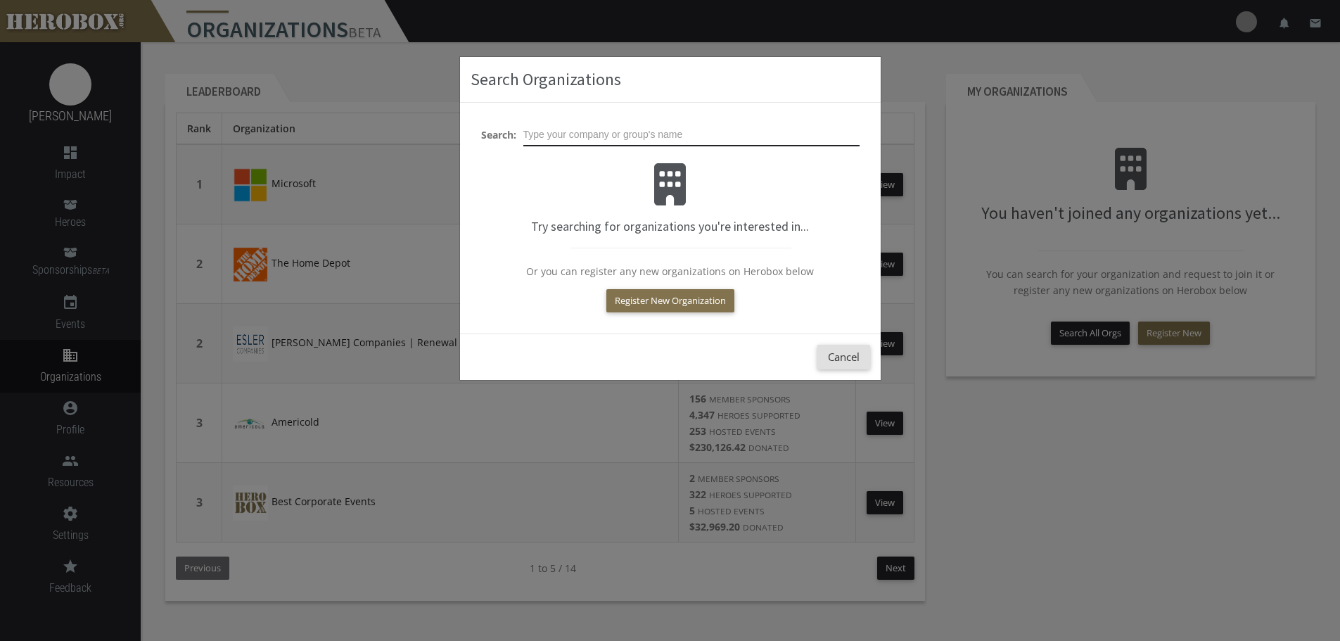
click at [611, 143] on input "text" at bounding box center [691, 135] width 336 height 23
click at [558, 131] on input "HOME DEPOT" at bounding box center [691, 135] width 336 height 23
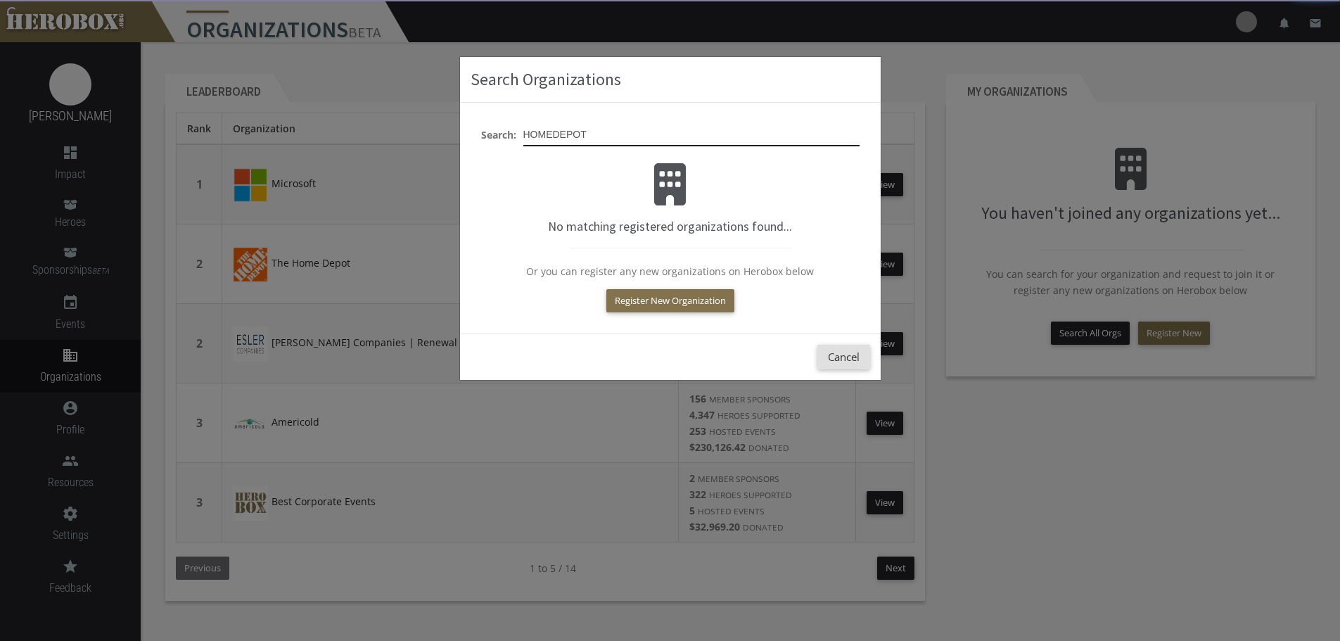
type input "HOMEDEPOT"
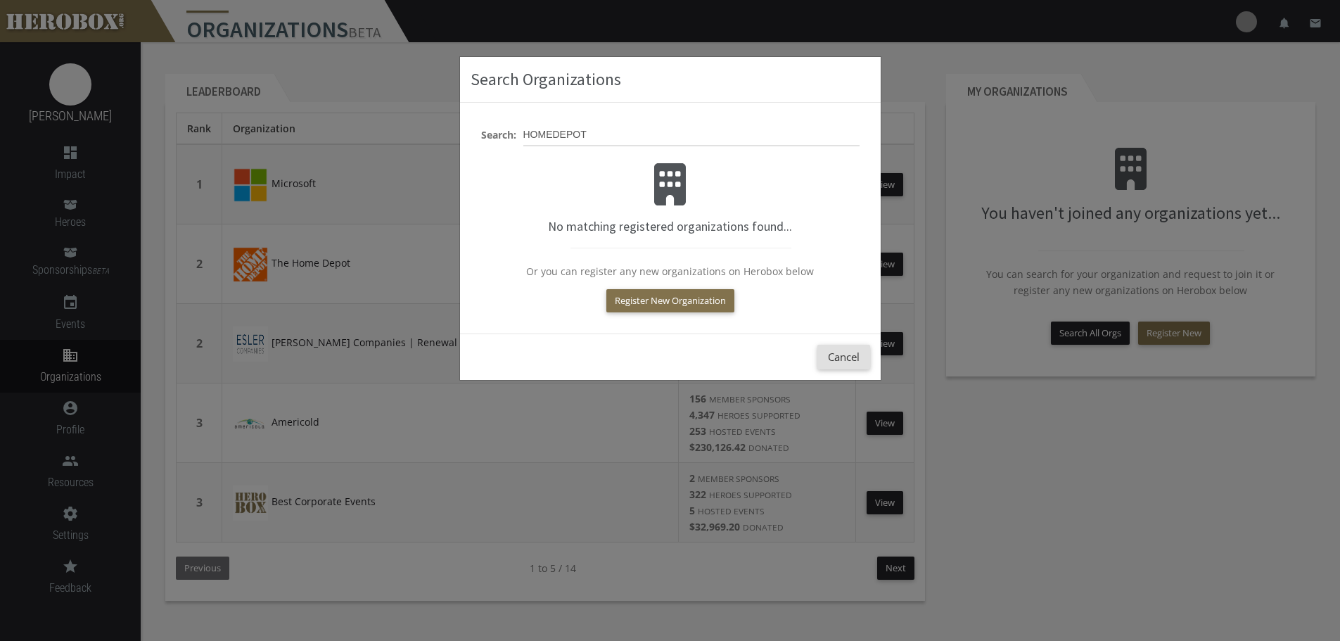
click at [1158, 551] on div "Search Organizations Search: HOMEDEPOT No matching registered organizations fou…" at bounding box center [670, 320] width 1340 height 641
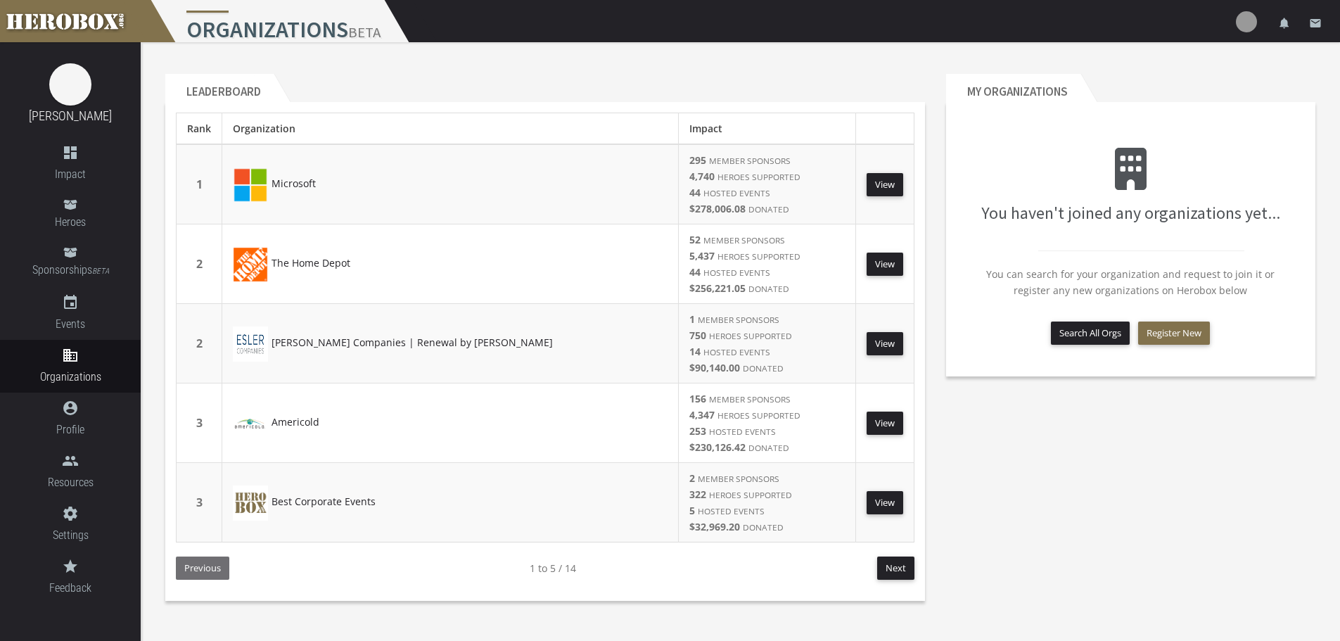
click at [821, 76] on header "Leaderboard" at bounding box center [545, 88] width 760 height 28
click at [718, 257] on small "HEROES SUPPORTED" at bounding box center [759, 255] width 83 height 11
click at [704, 272] on small "HOSTED EVENTS" at bounding box center [737, 272] width 67 height 11
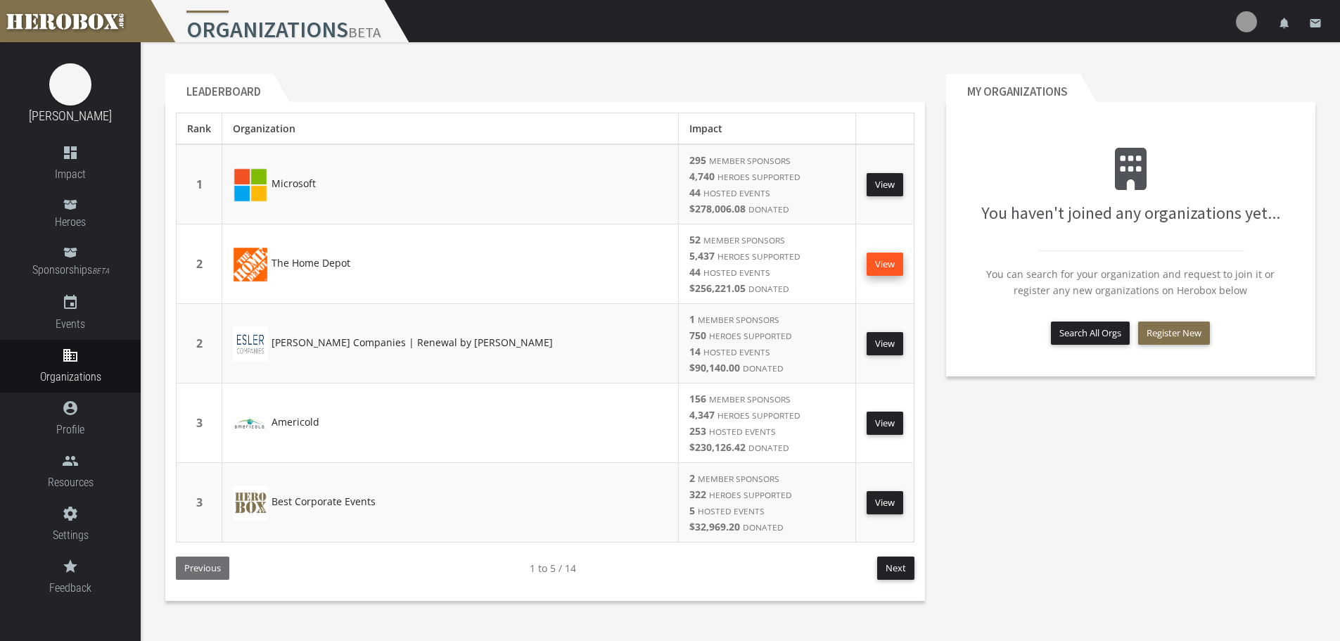
click at [885, 262] on link "View" at bounding box center [885, 264] width 37 height 23
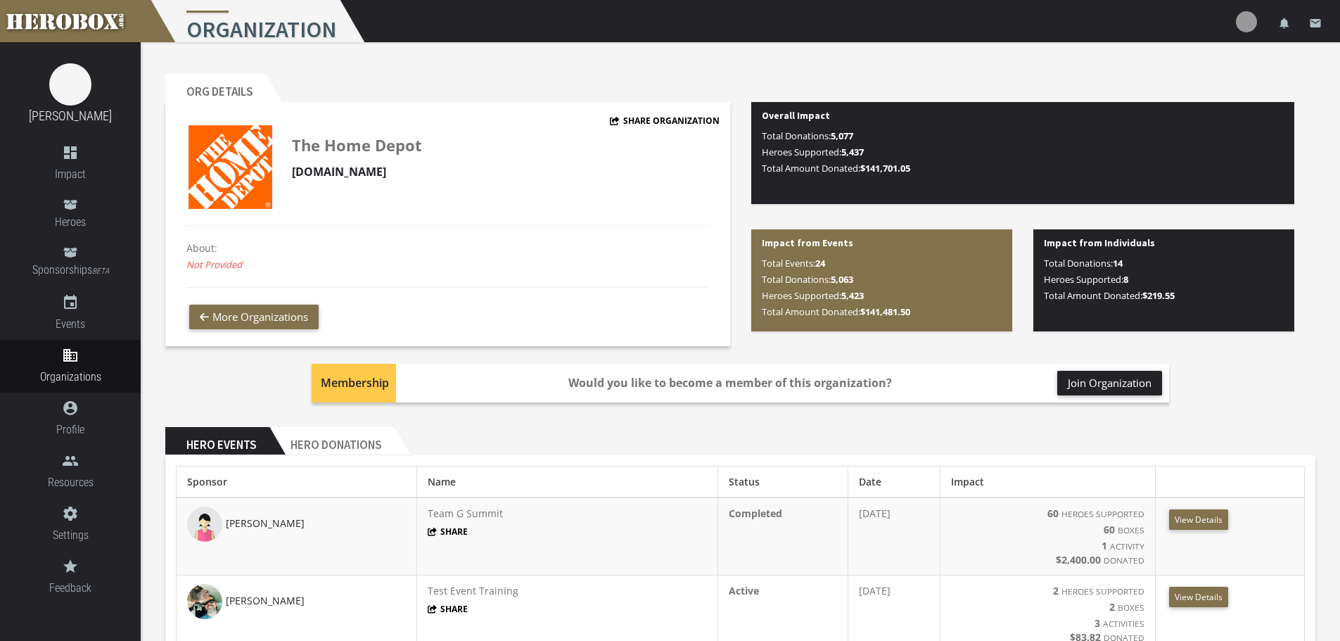
drag, startPoint x: 622, startPoint y: 546, endPoint x: 615, endPoint y: 310, distance: 236.5
click at [76, 163] on link "dashboard Impact" at bounding box center [70, 163] width 141 height 53
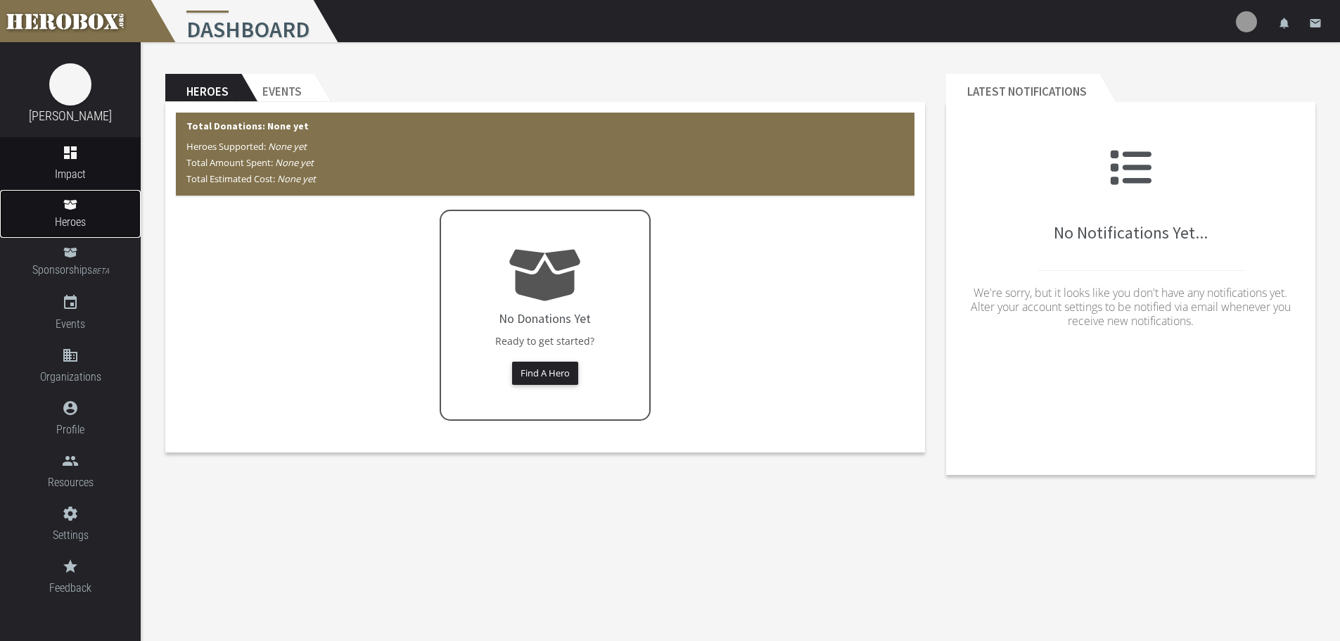
click at [87, 205] on link "Heroes" at bounding box center [70, 214] width 141 height 48
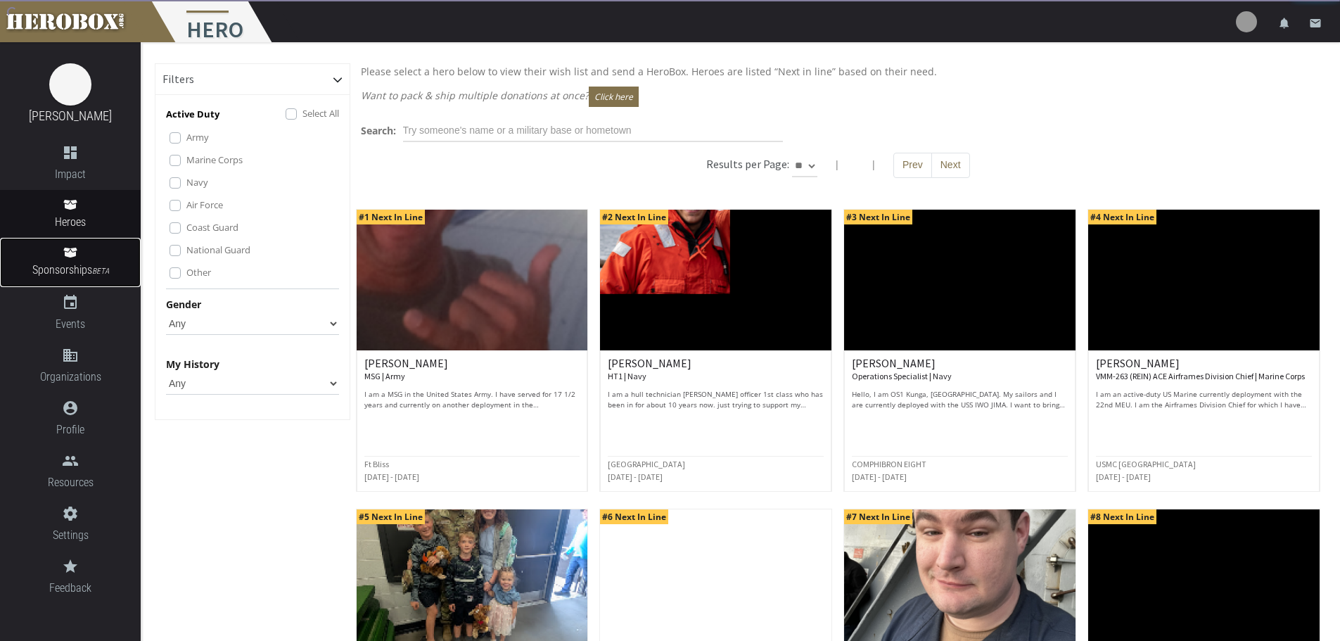
click at [87, 256] on link "Sponsorships BETA" at bounding box center [70, 262] width 141 height 49
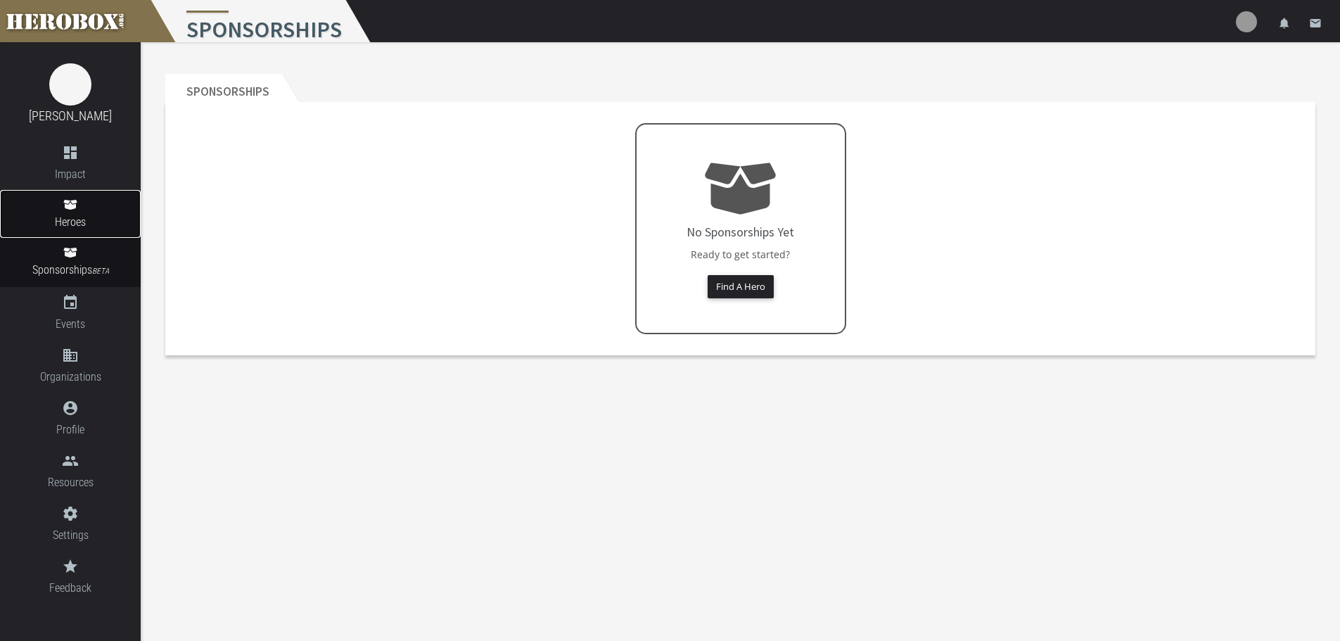
click at [86, 202] on link "Heroes" at bounding box center [70, 214] width 141 height 48
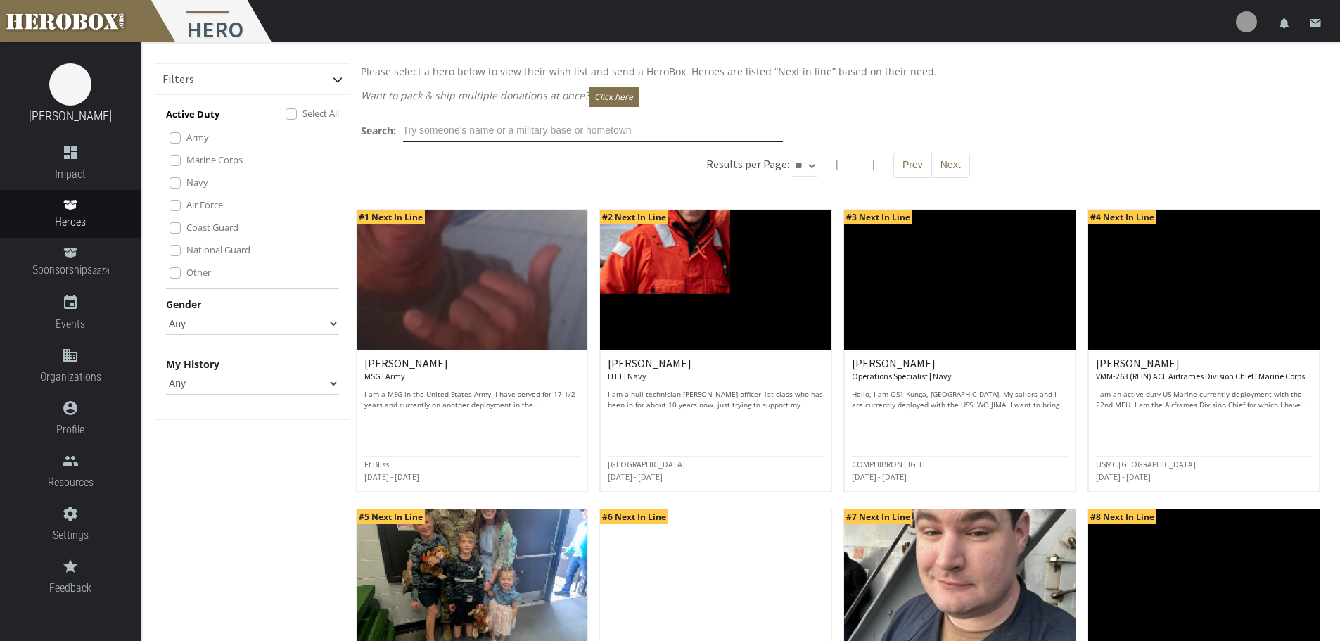
click at [523, 124] on input "text" at bounding box center [593, 131] width 380 height 23
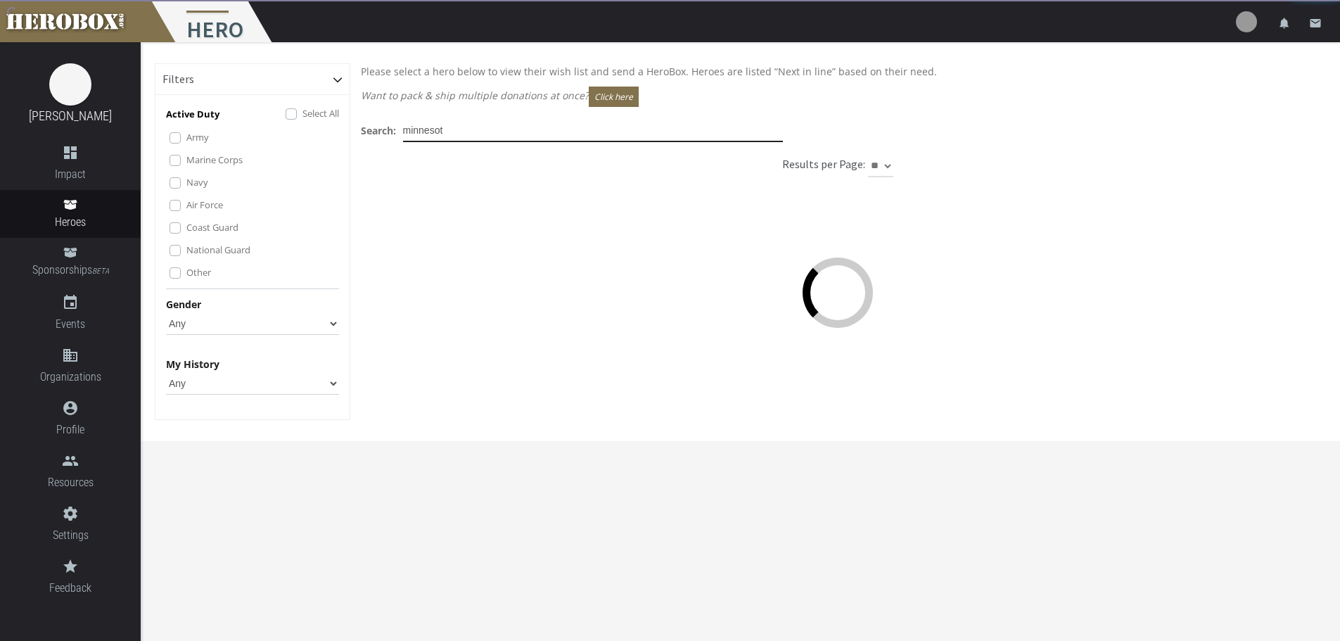
type input "[US_STATE]"
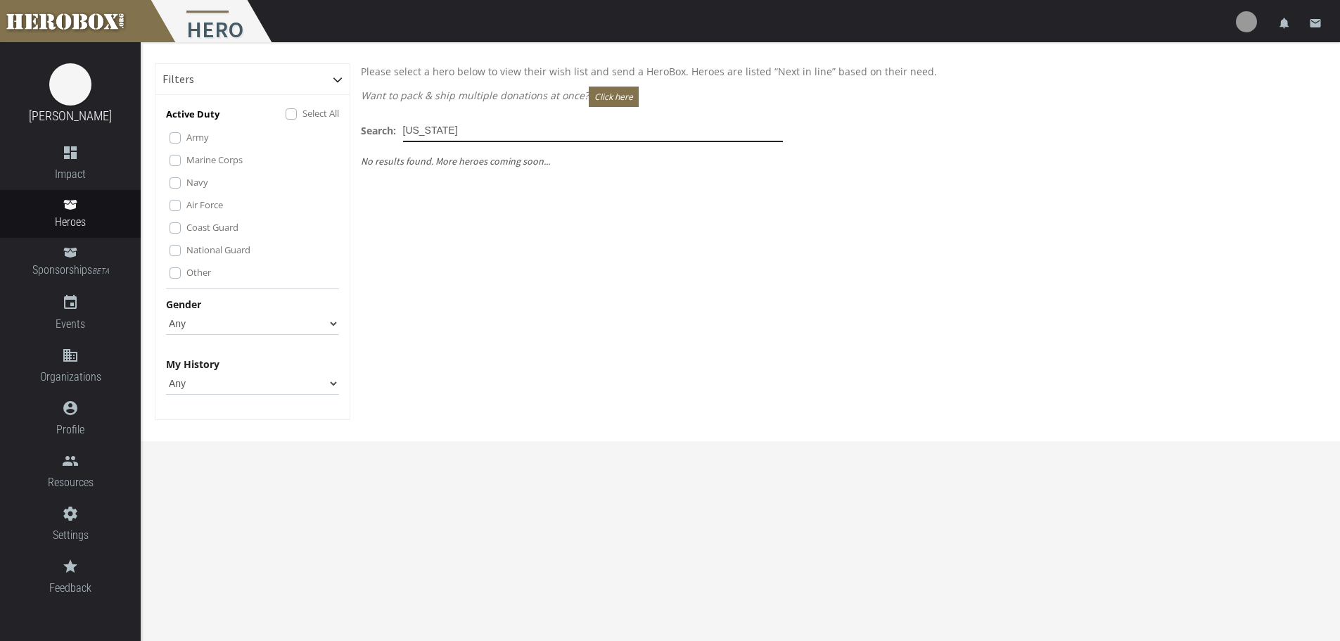
click at [523, 126] on input "[US_STATE]" at bounding box center [593, 131] width 380 height 23
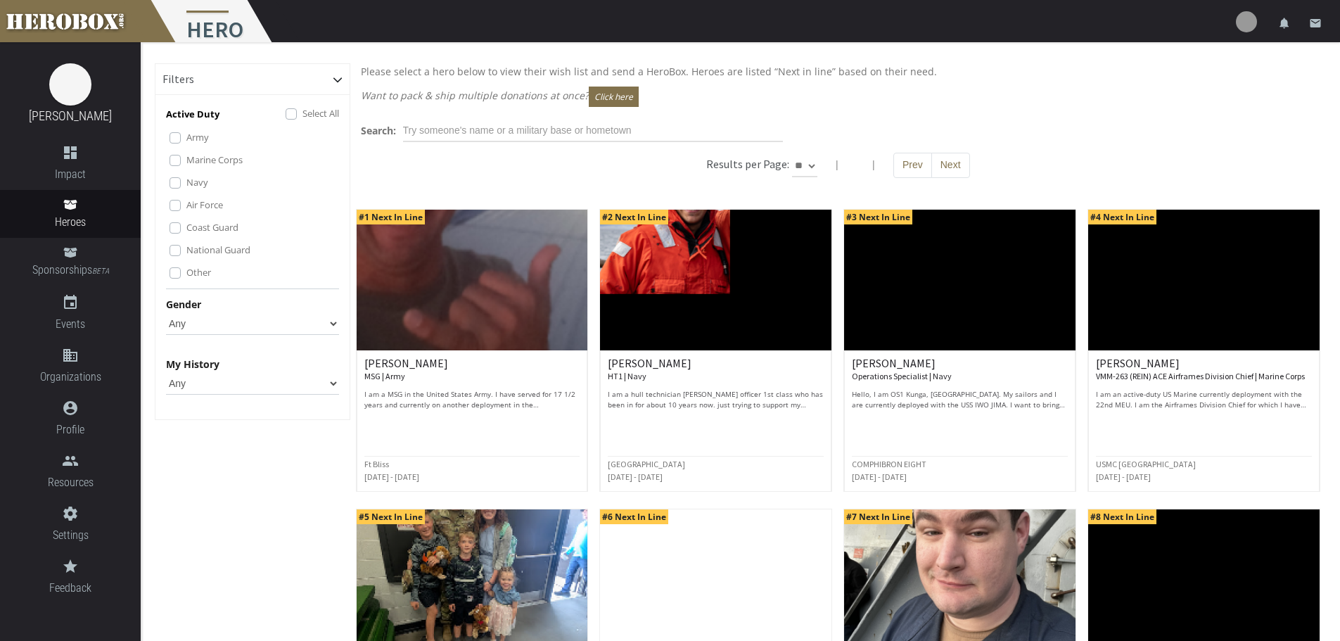
click at [528, 75] on p "Please select a hero below to view their wish list and send a HeroBox. Heroes a…" at bounding box center [838, 71] width 955 height 16
click at [94, 300] on icon "event" at bounding box center [70, 302] width 141 height 17
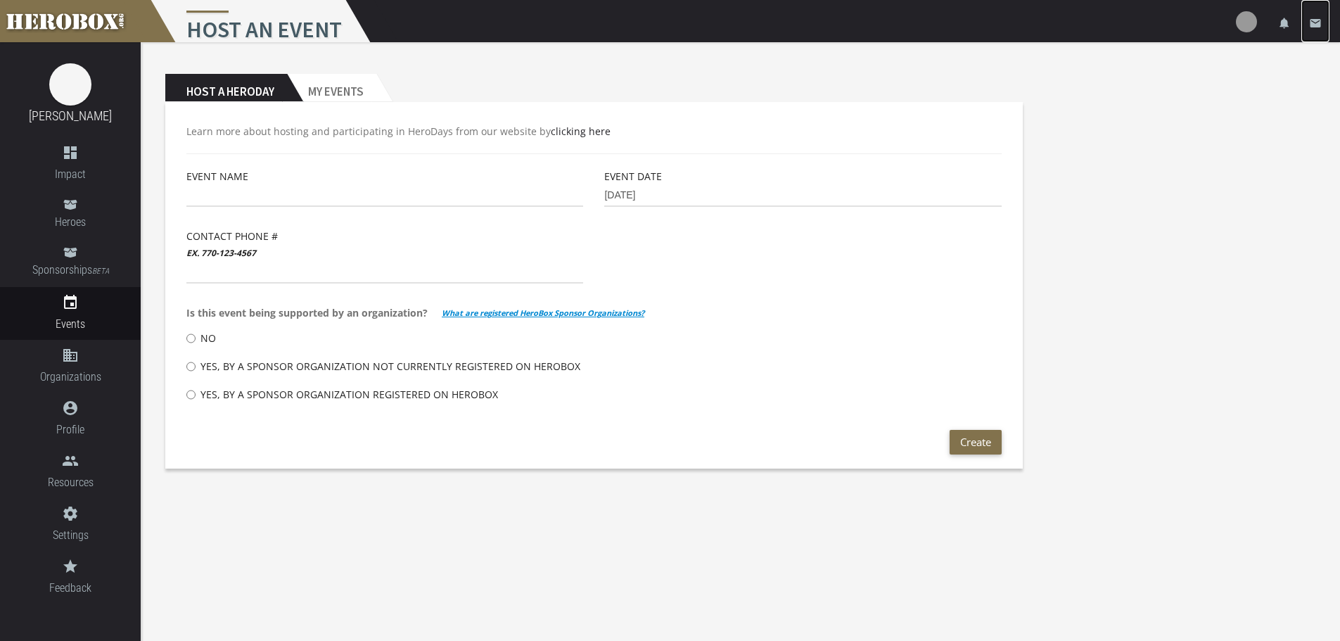
click at [1311, 21] on icon "email" at bounding box center [1315, 23] width 13 height 13
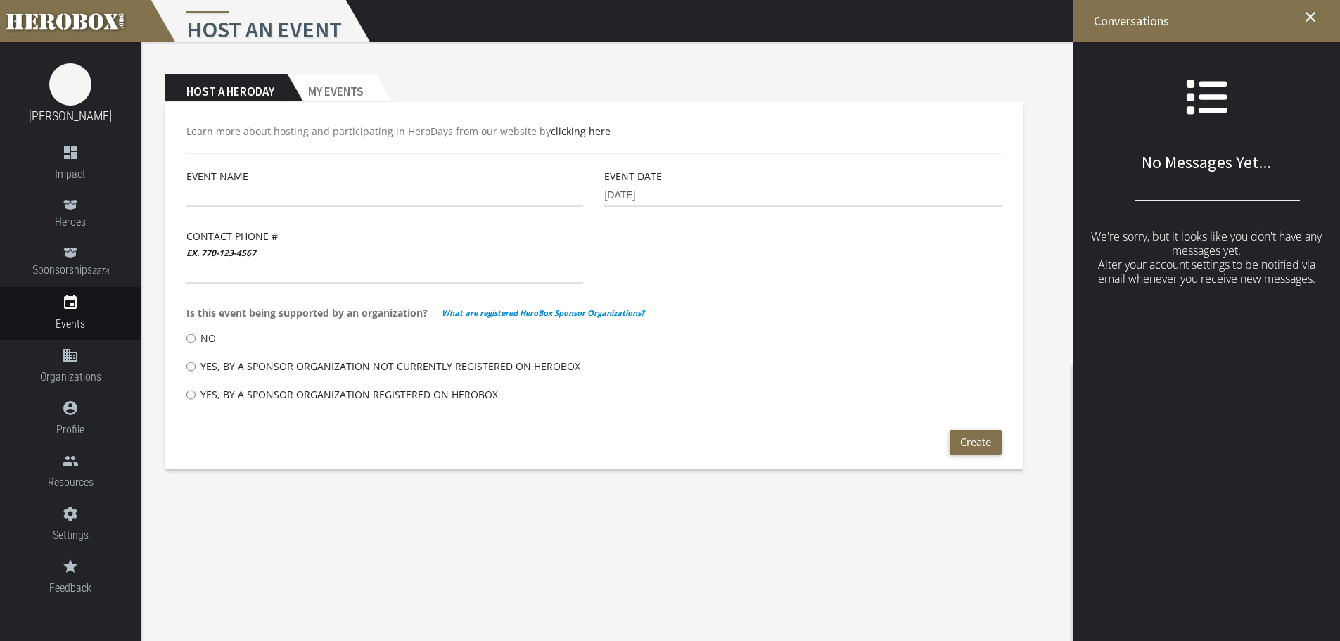
click at [1199, 170] on h2 "No Messages Yet..." at bounding box center [1206, 124] width 267 height 96
click at [1216, 215] on p "We're sorry, but it looks like you don't have any messages yet. Alter your acco…" at bounding box center [1206, 257] width 267 height 84
click at [1311, 18] on icon "close" at bounding box center [1310, 16] width 17 height 17
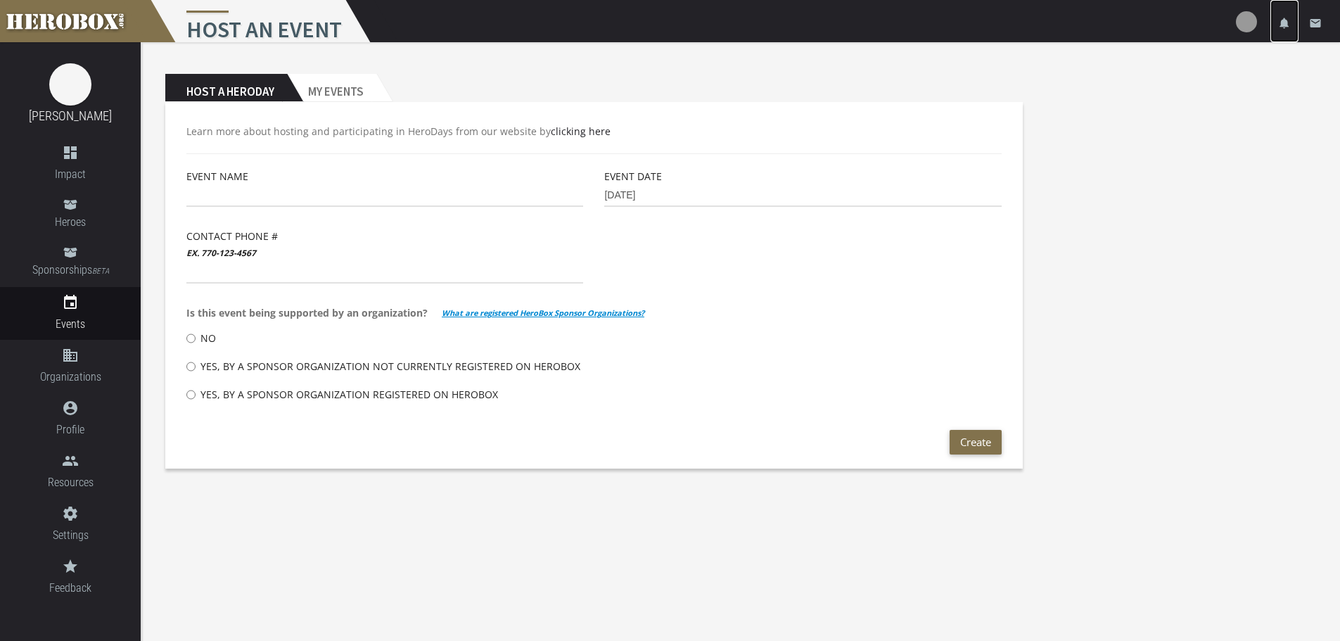
click at [1286, 22] on icon "notifications" at bounding box center [1284, 23] width 13 height 13
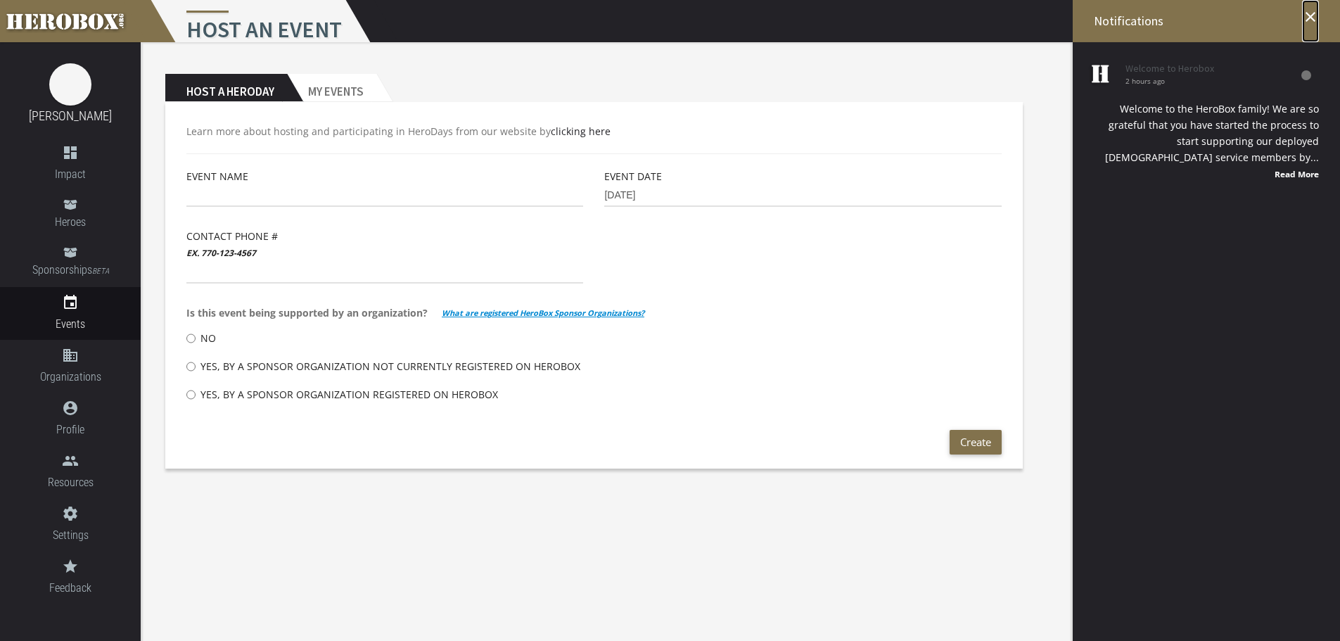
click at [1309, 16] on icon "close" at bounding box center [1310, 16] width 17 height 17
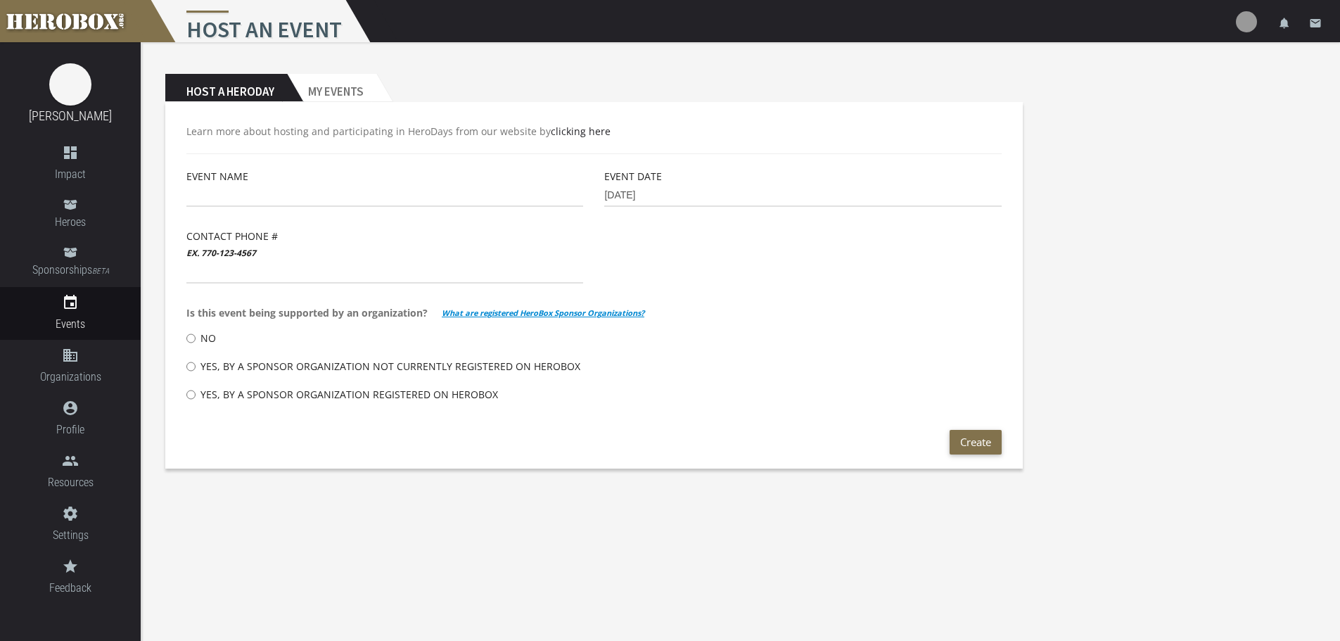
click at [1266, 96] on div "Host a Heroday My Events Learn more about hosting and participating in HeroDays…" at bounding box center [741, 260] width 1200 height 437
click at [1249, 23] on img at bounding box center [1246, 21] width 21 height 21
click at [1194, 188] on div "Host a Heroday My Events Learn more about hosting and participating in HeroDays…" at bounding box center [741, 260] width 1200 height 437
click at [574, 488] on body "menu Host an Event settings Settings lock Logout notifications email [PERSON_NA…" at bounding box center [670, 320] width 1340 height 641
click at [924, 39] on div "menu Host an Event settings Settings lock Logout notifications email" at bounding box center [670, 21] width 1340 height 42
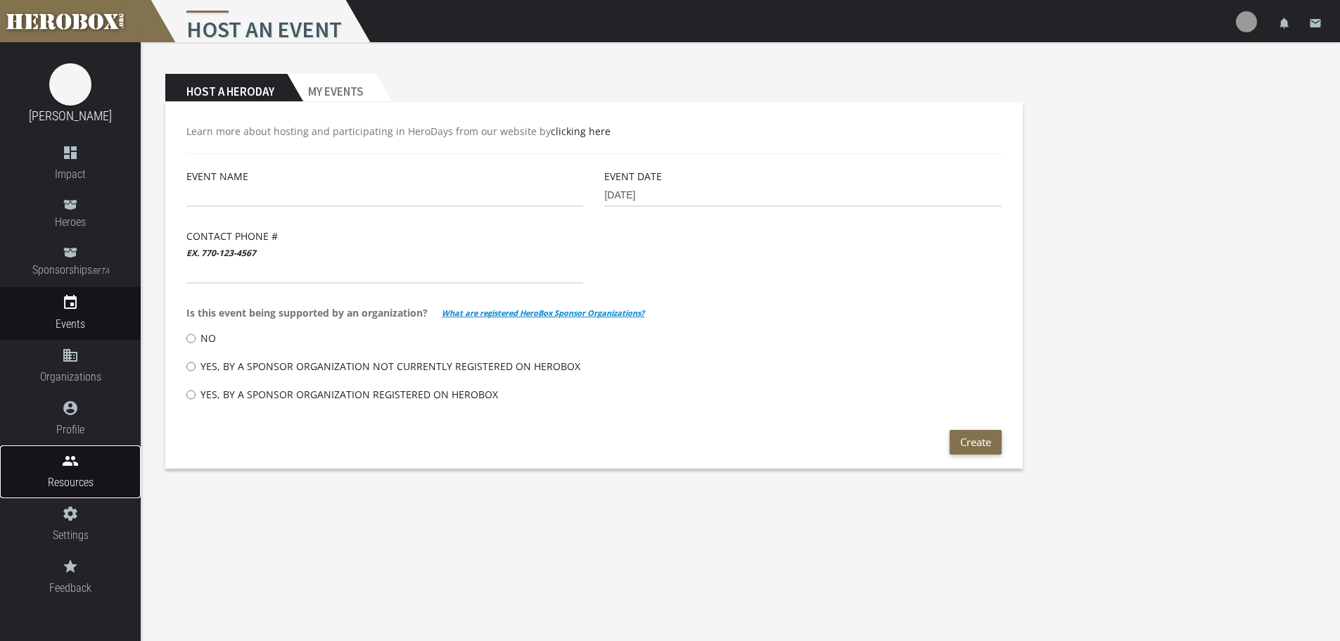
click at [68, 469] on link "people Resources" at bounding box center [70, 471] width 141 height 53
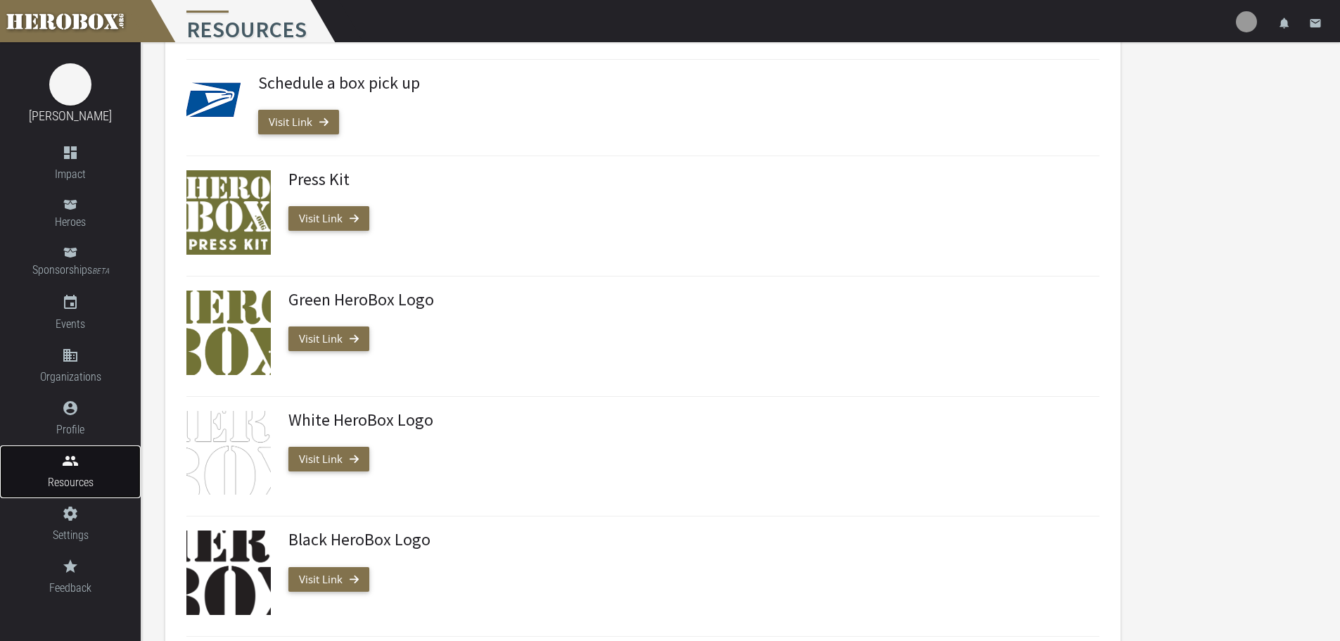
scroll to position [571, 0]
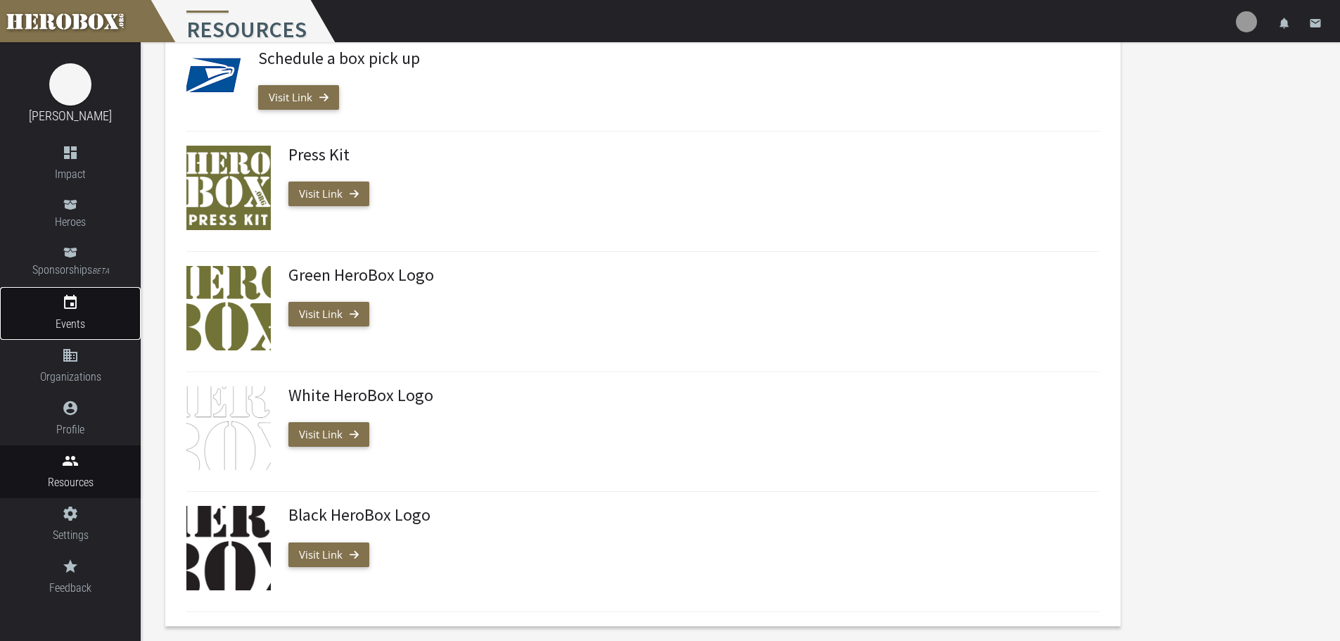
click at [83, 291] on link "event Events" at bounding box center [70, 313] width 141 height 53
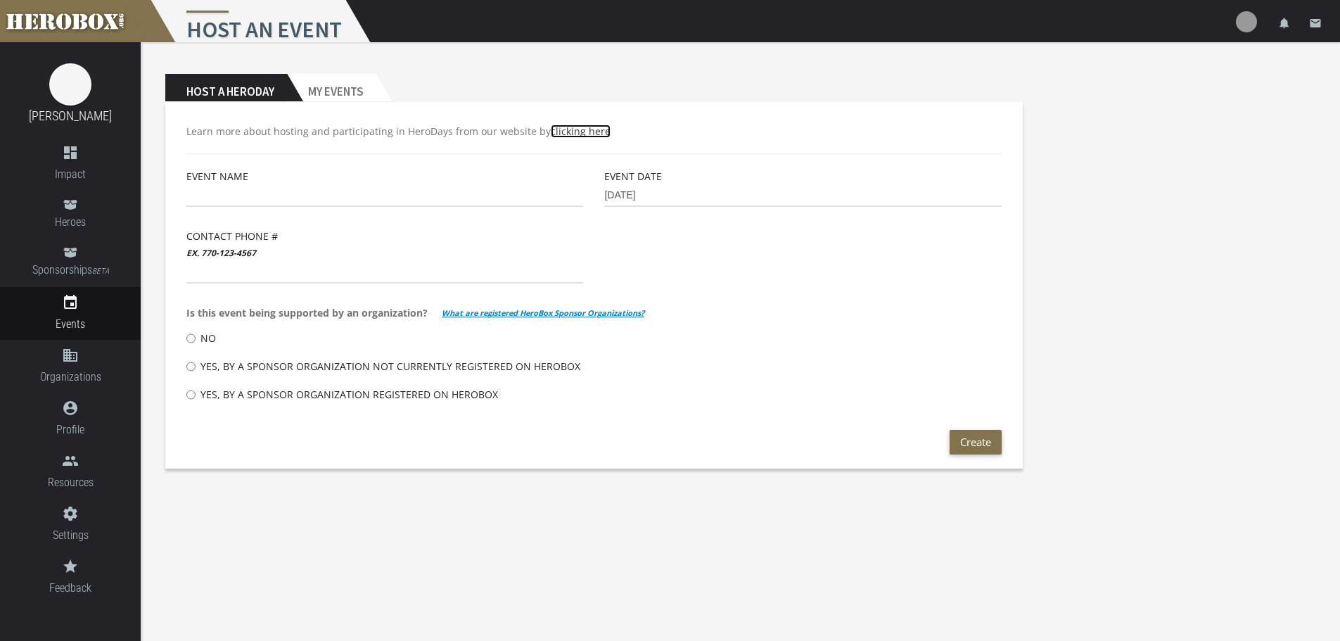
click at [583, 134] on link "clicking here" at bounding box center [581, 131] width 60 height 13
